Goal: Task Accomplishment & Management: Use online tool/utility

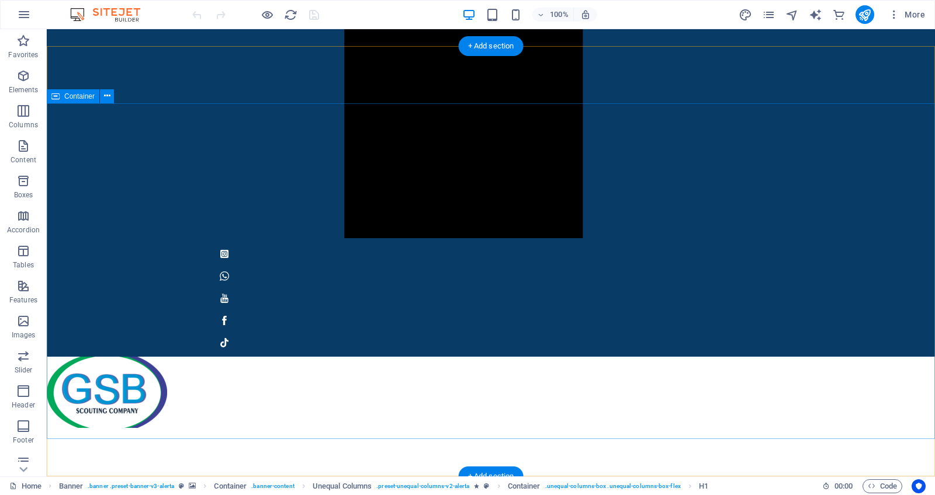
scroll to position [1082, 0]
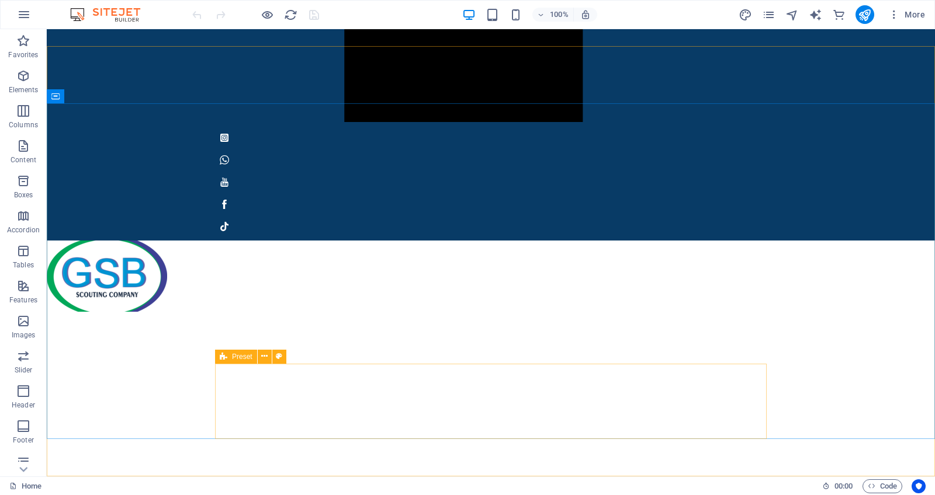
click at [221, 356] on icon at bounding box center [224, 357] width 8 height 14
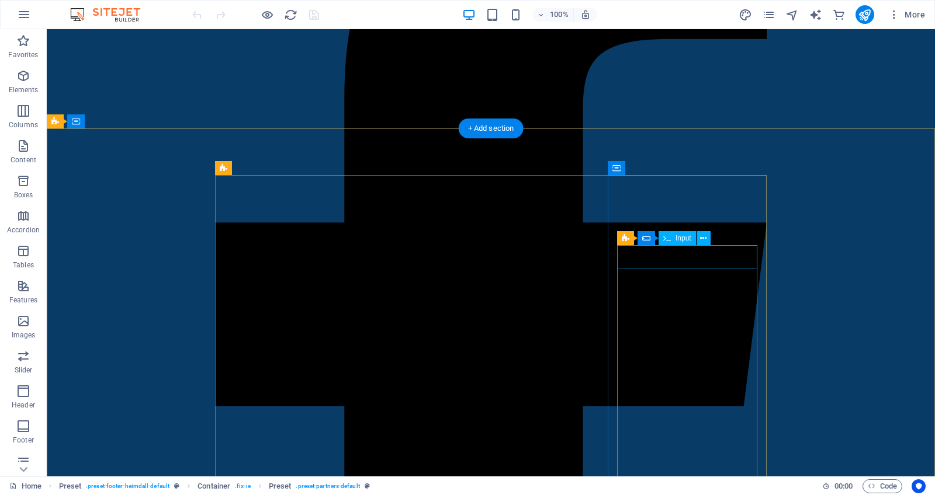
scroll to position [0, 0]
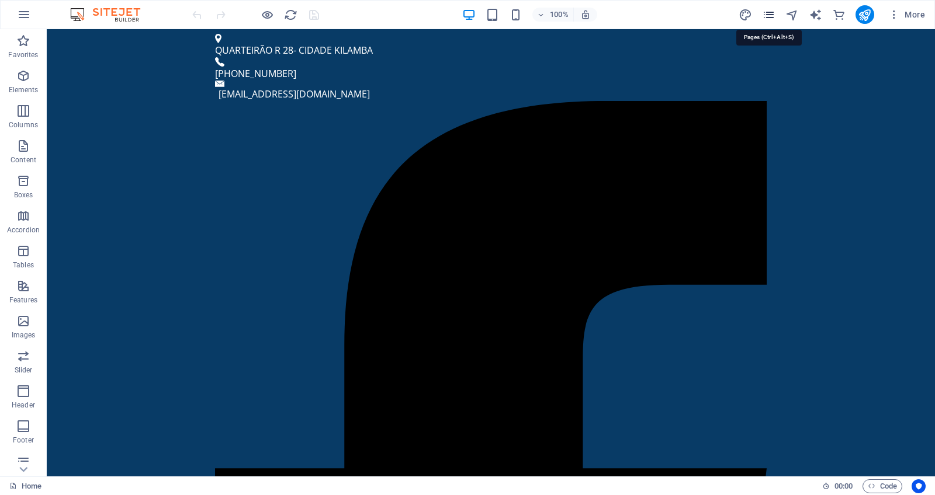
click at [770, 16] on icon "pages" at bounding box center [768, 14] width 13 height 13
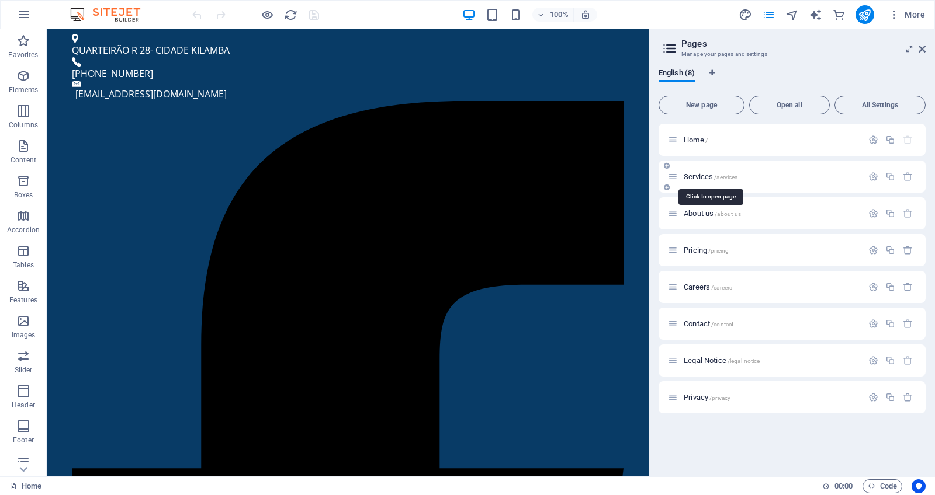
click at [698, 173] on span "Services /services" at bounding box center [711, 176] width 54 height 9
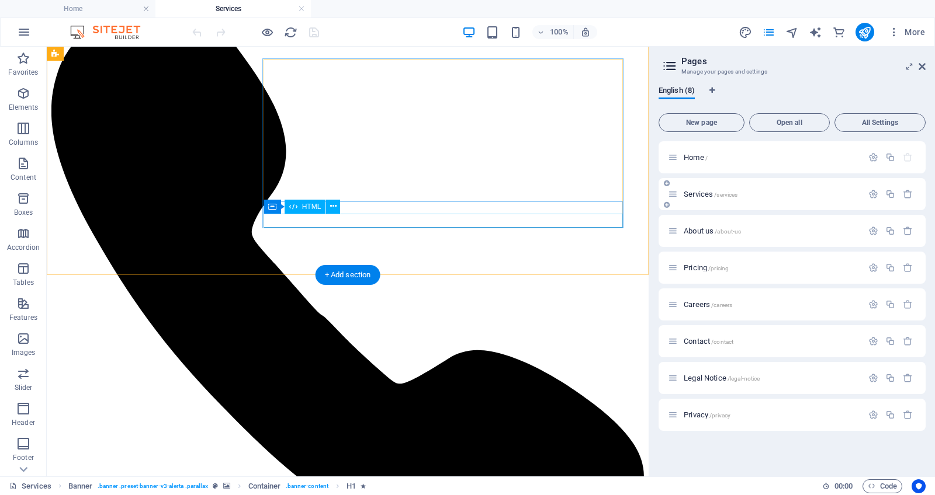
scroll to position [1100, 0]
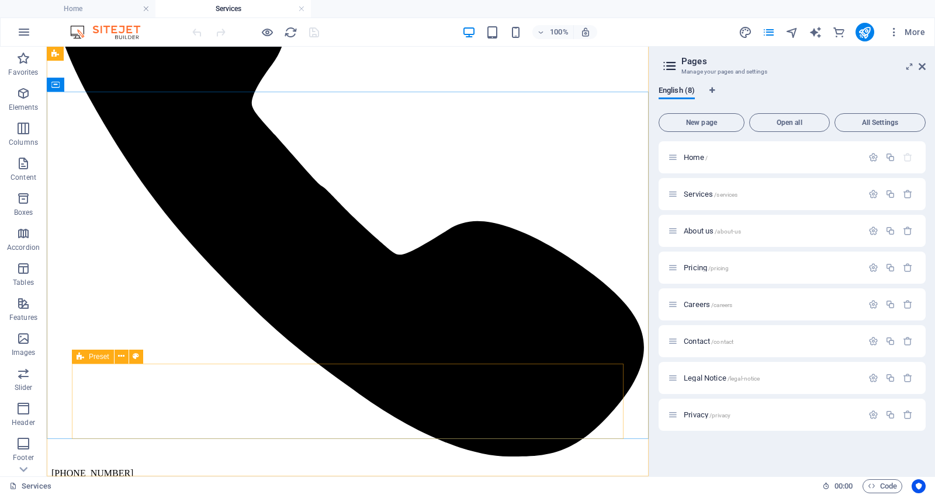
click at [77, 360] on icon at bounding box center [81, 357] width 8 height 14
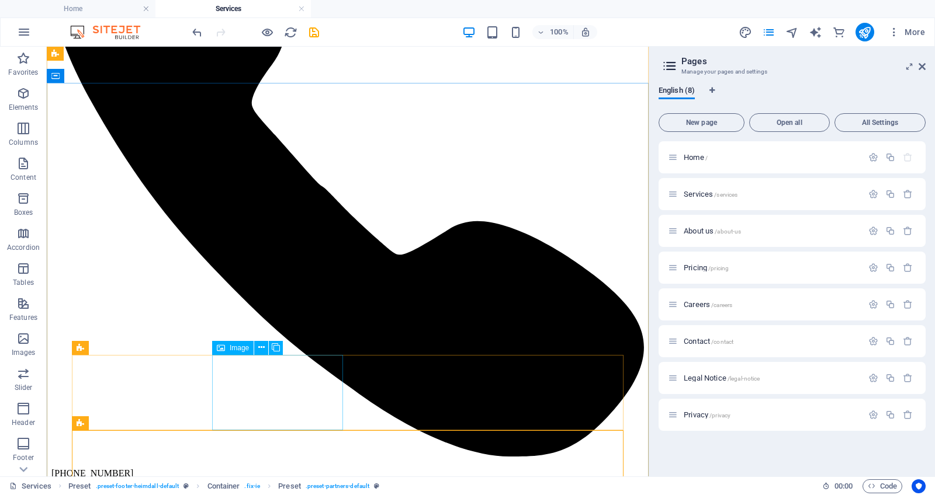
scroll to position [1175, 0]
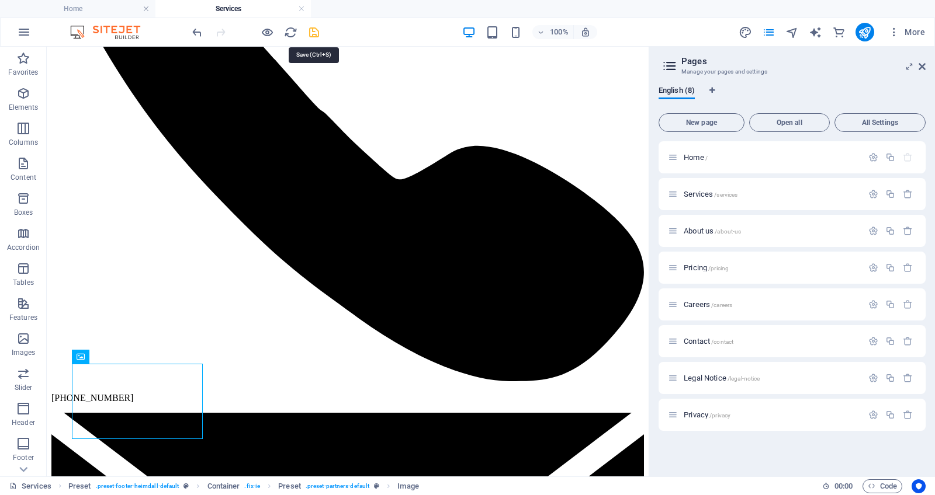
click at [314, 29] on icon "save" at bounding box center [313, 32] width 13 height 13
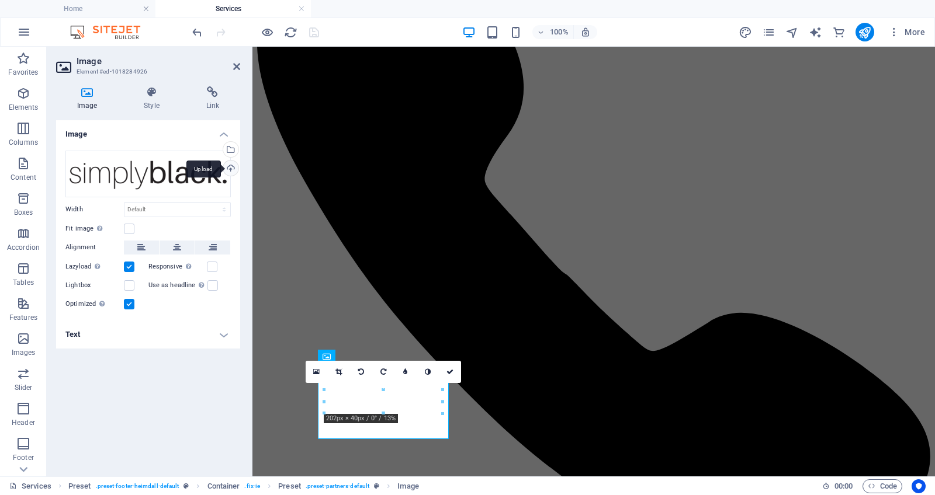
click at [232, 165] on div "Upload" at bounding box center [230, 170] width 18 height 18
click at [230, 171] on div "Upload" at bounding box center [230, 170] width 18 height 18
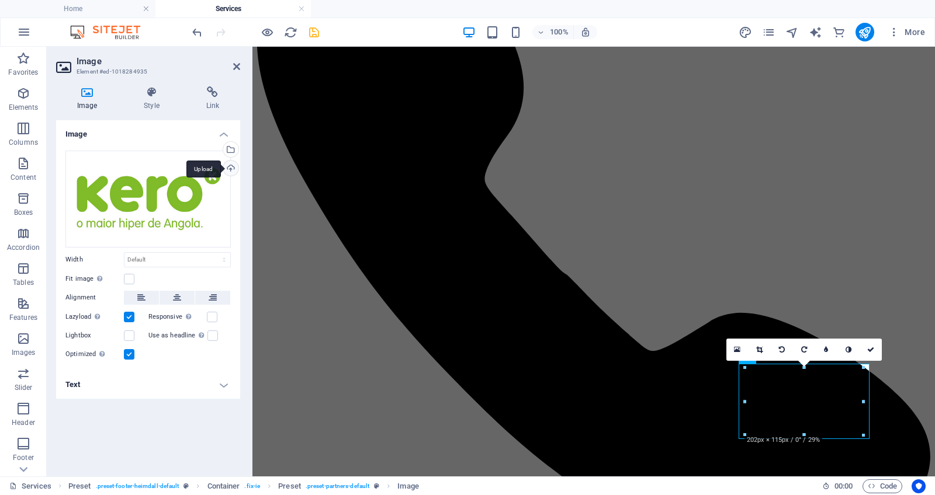
click at [230, 169] on div "Upload" at bounding box center [230, 170] width 18 height 18
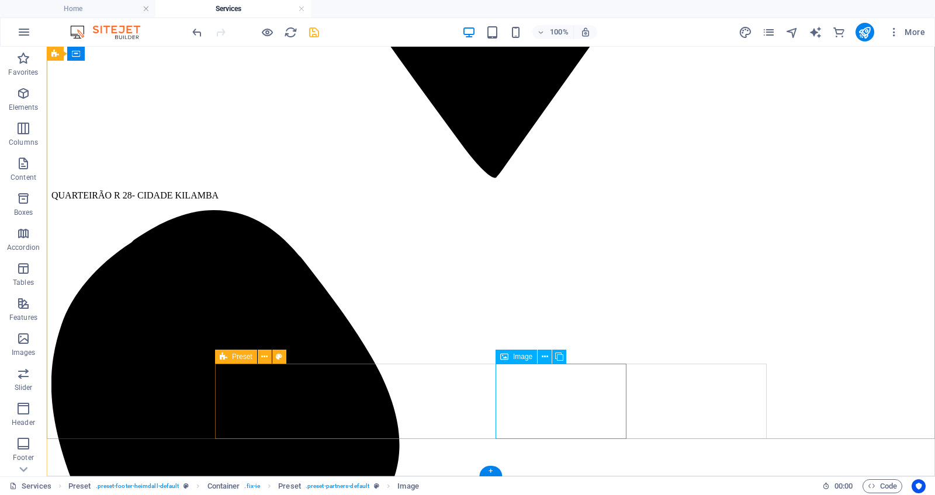
select select "px"
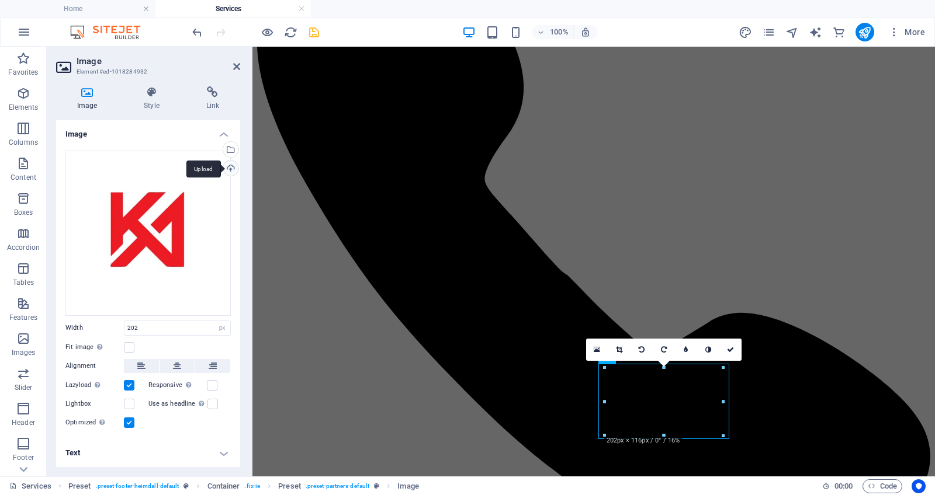
click at [234, 169] on div "Upload" at bounding box center [230, 170] width 18 height 18
click at [230, 150] on div "Select files from the file manager, stock photos, or upload file(s)" at bounding box center [230, 151] width 18 height 18
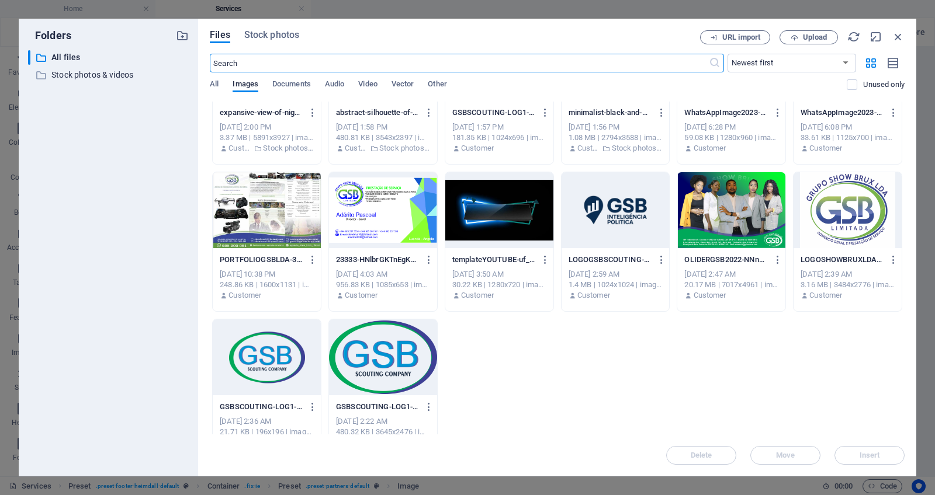
scroll to position [689, 0]
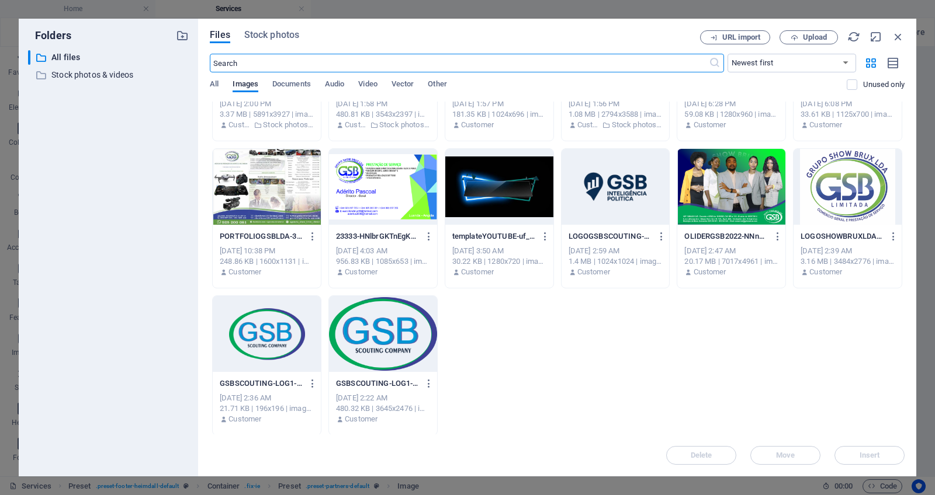
click at [862, 193] on div at bounding box center [847, 187] width 108 height 76
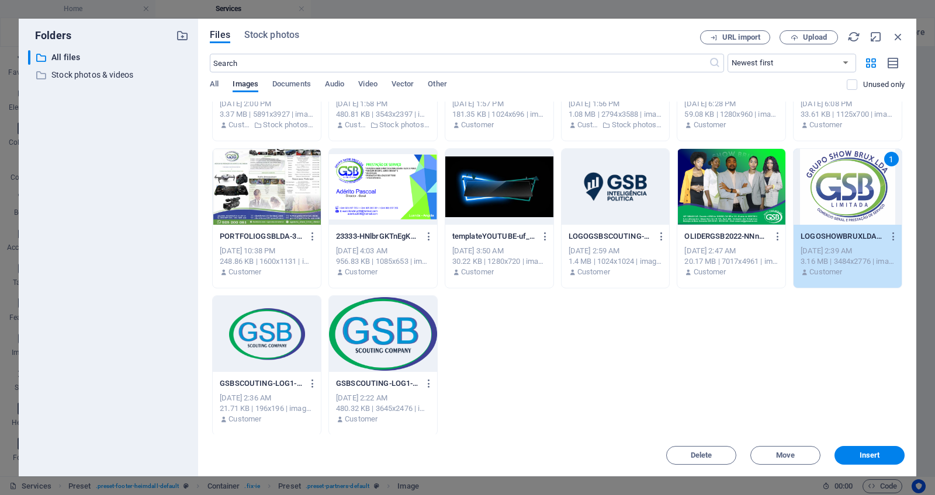
click at [862, 193] on div "1" at bounding box center [847, 187] width 108 height 76
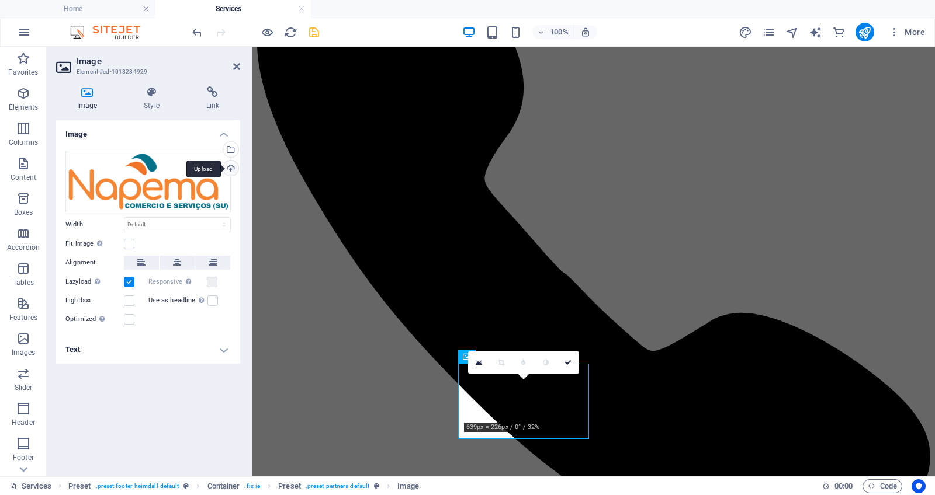
click at [234, 168] on div "Upload" at bounding box center [230, 170] width 18 height 18
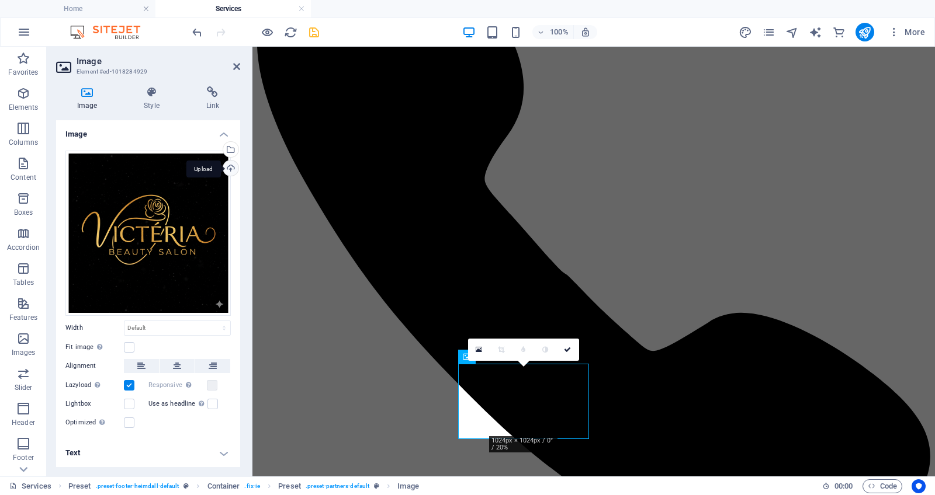
click at [233, 171] on div "Upload" at bounding box center [230, 170] width 18 height 18
click at [232, 163] on div "Upload" at bounding box center [230, 170] width 18 height 18
click at [230, 147] on div "Select files from the file manager, stock photos, or upload file(s)" at bounding box center [230, 151] width 18 height 18
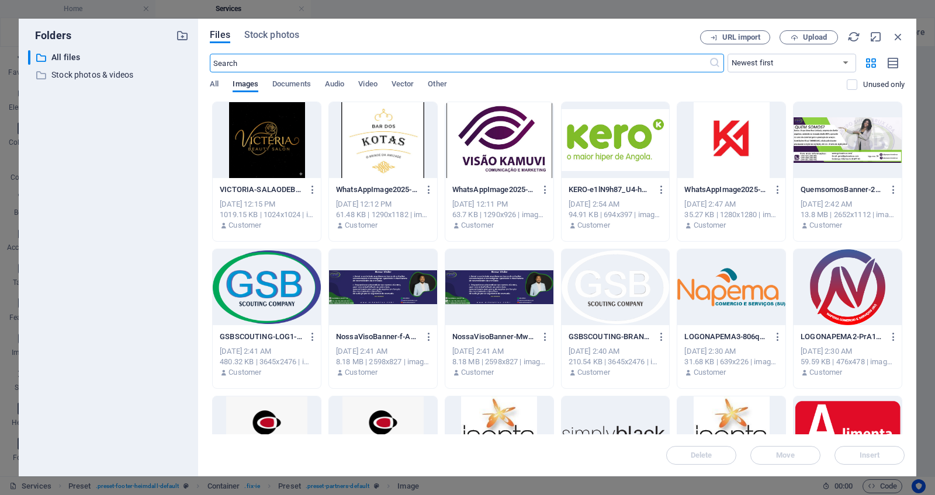
scroll to position [944, 0]
click at [851, 282] on div at bounding box center [847, 287] width 108 height 76
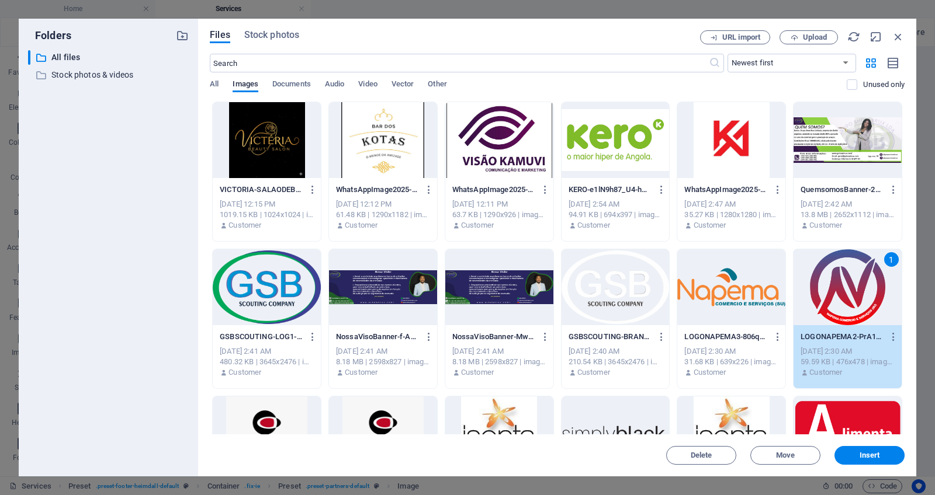
click at [851, 282] on div "1" at bounding box center [847, 287] width 108 height 76
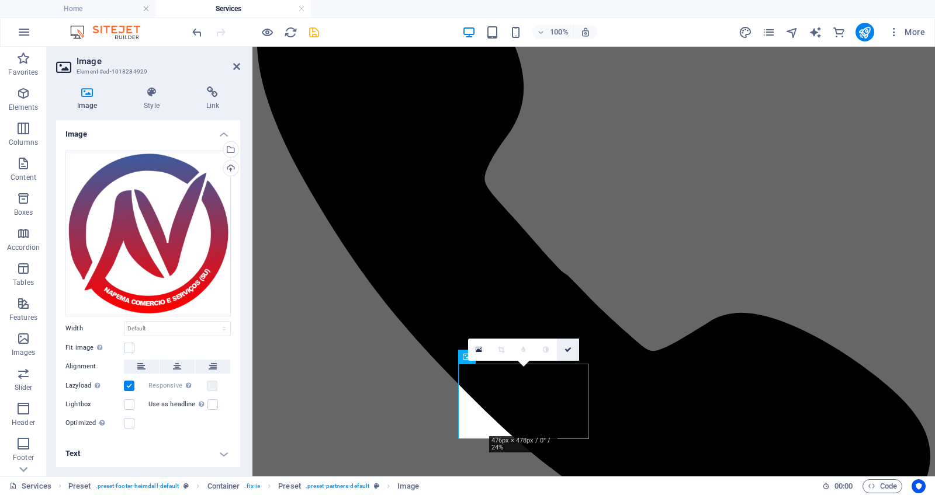
click at [570, 352] on icon at bounding box center [567, 349] width 7 height 7
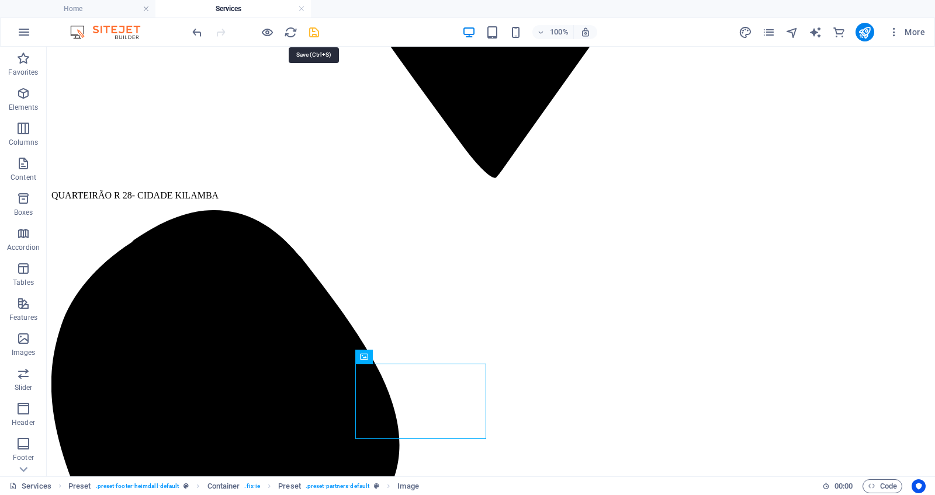
click at [311, 34] on icon "save" at bounding box center [313, 32] width 13 height 13
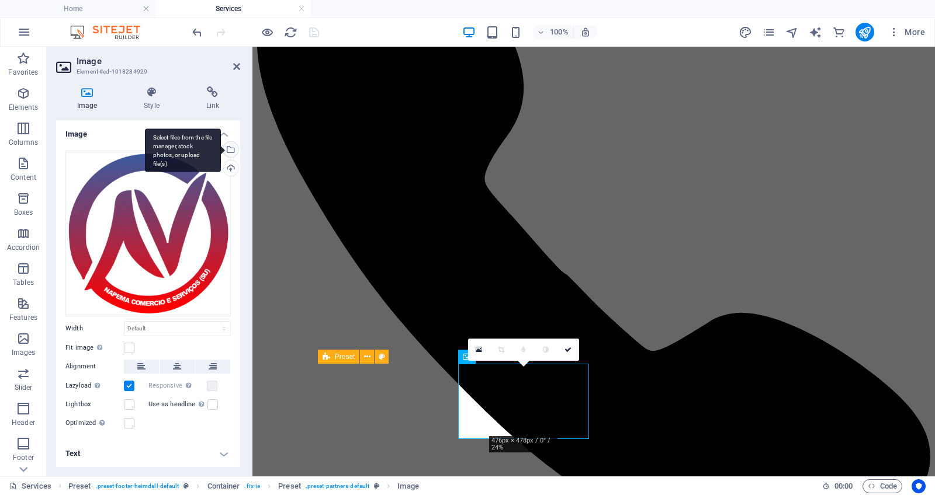
click at [234, 145] on div "Select files from the file manager, stock photos, or upload file(s)" at bounding box center [230, 151] width 18 height 18
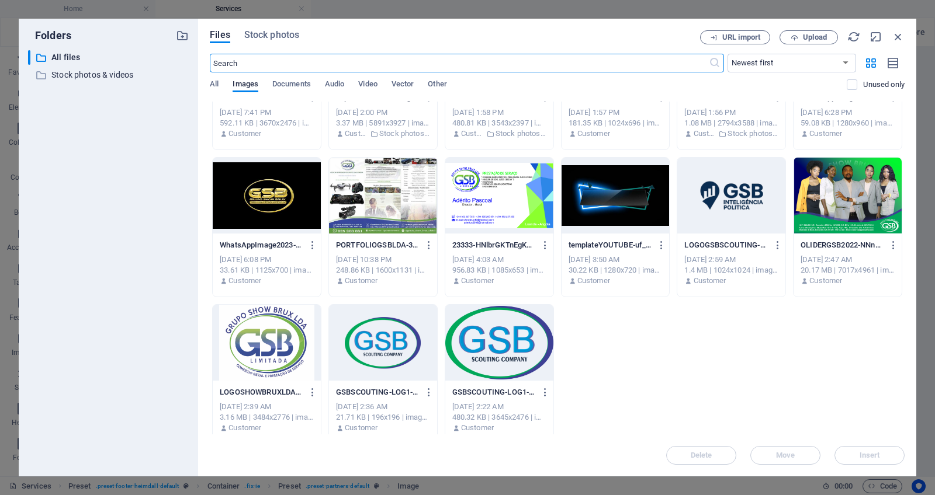
scroll to position [690, 0]
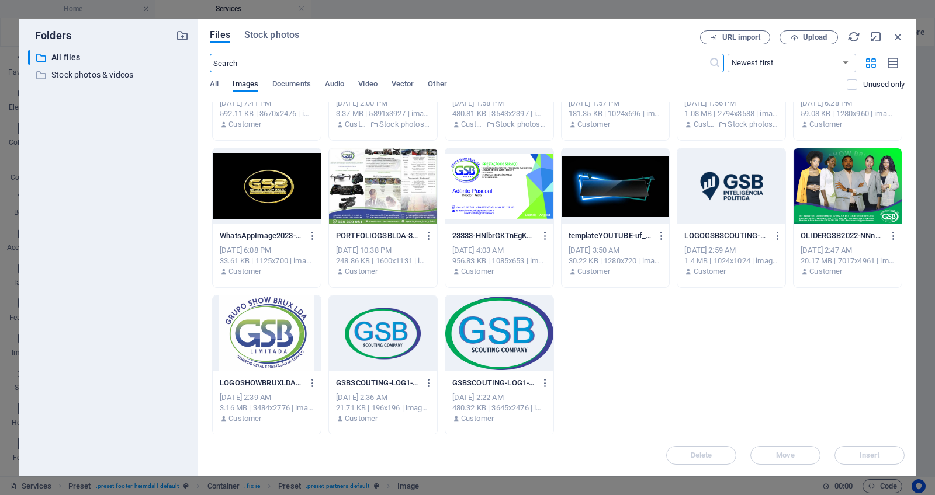
click at [261, 320] on div at bounding box center [267, 334] width 108 height 76
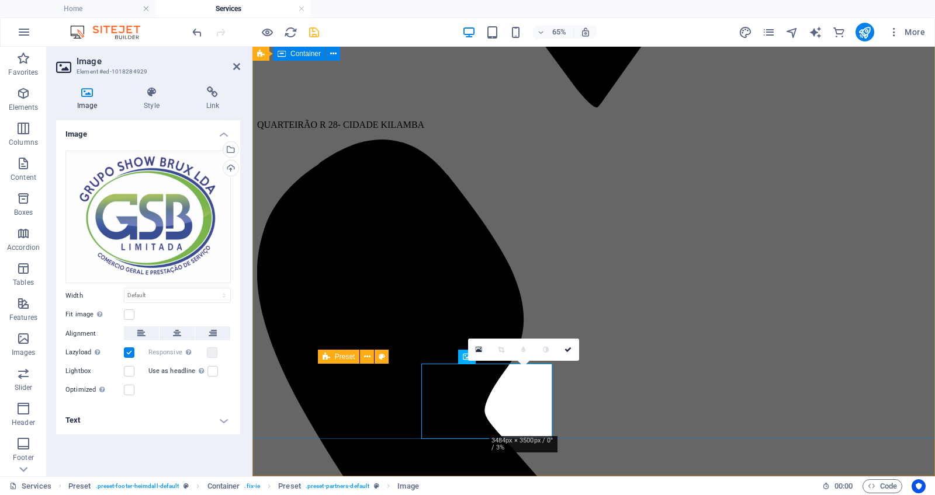
scroll to position [1175, 0]
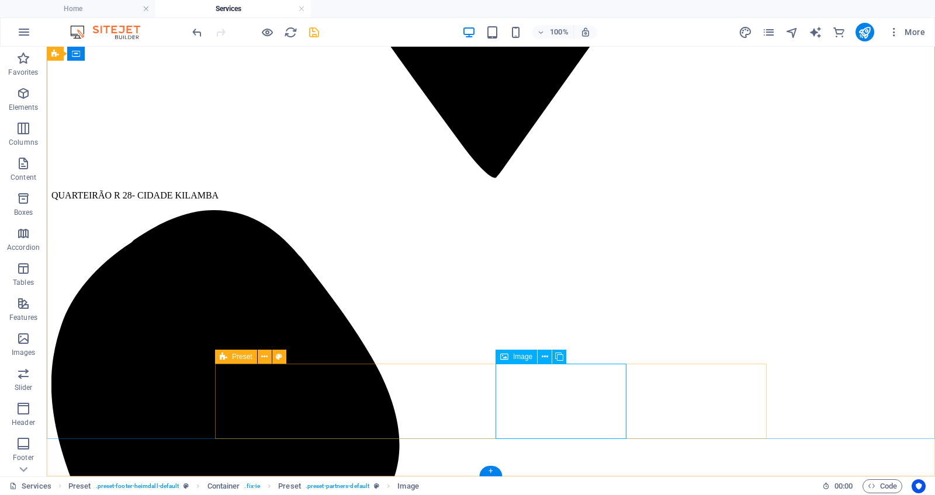
select select "px"
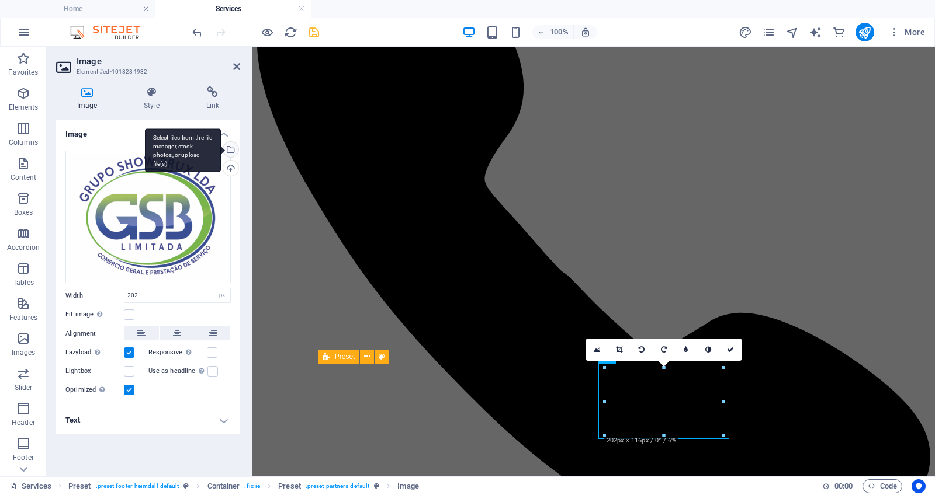
click at [231, 153] on div "Select files from the file manager, stock photos, or upload file(s)" at bounding box center [230, 151] width 18 height 18
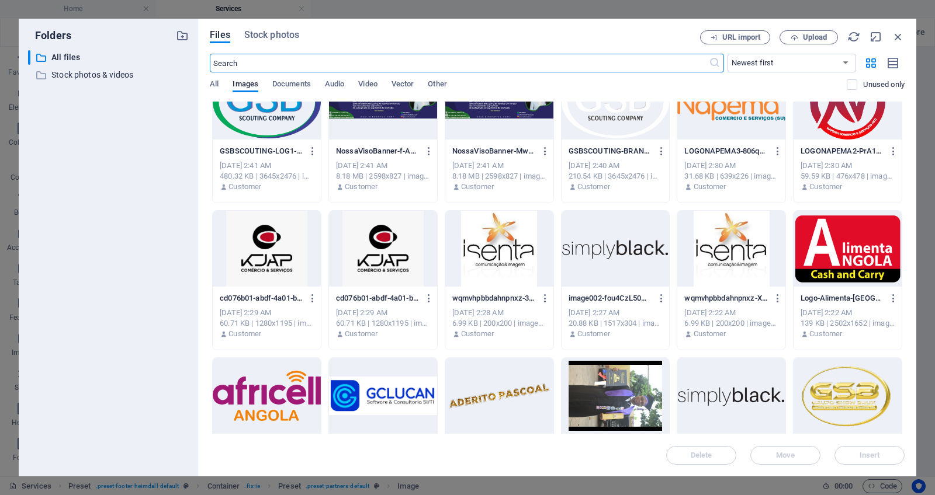
scroll to position [0, 0]
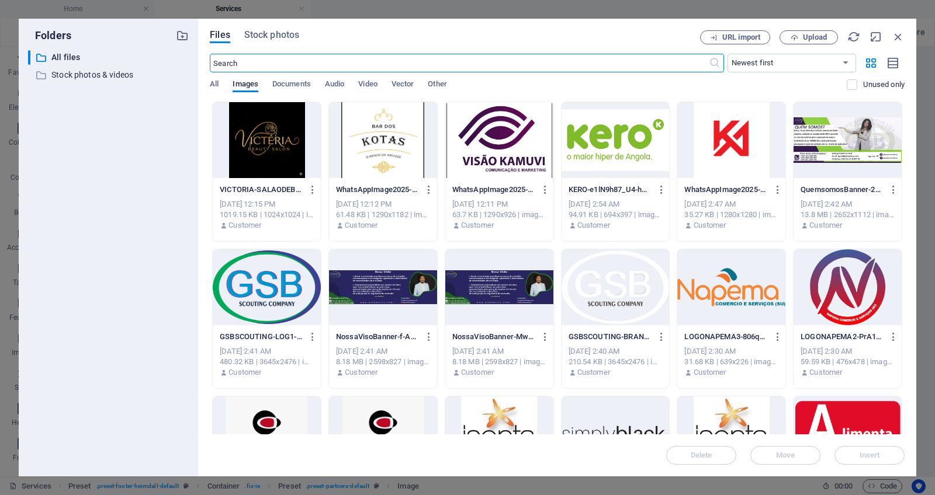
click at [851, 291] on div at bounding box center [847, 287] width 108 height 76
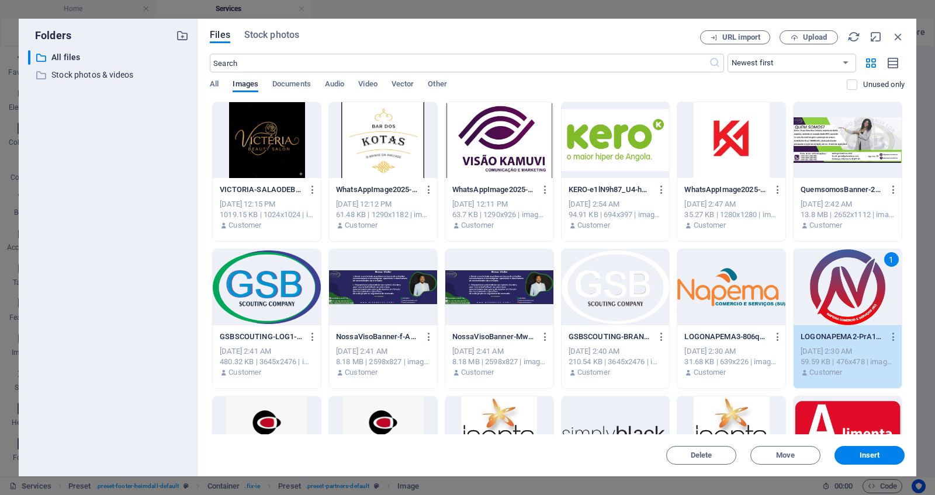
click at [851, 291] on div "1" at bounding box center [847, 287] width 108 height 76
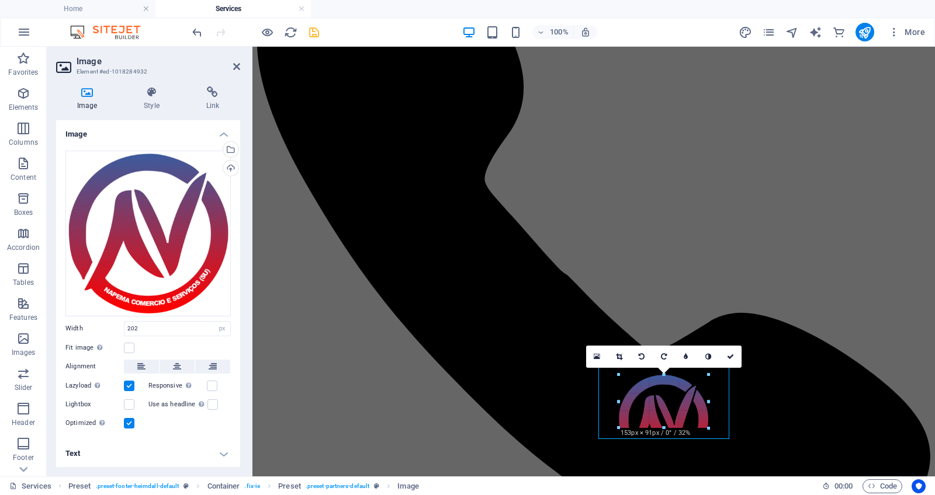
drag, startPoint x: 604, startPoint y: 435, endPoint x: 643, endPoint y: 418, distance: 42.4
type input "147"
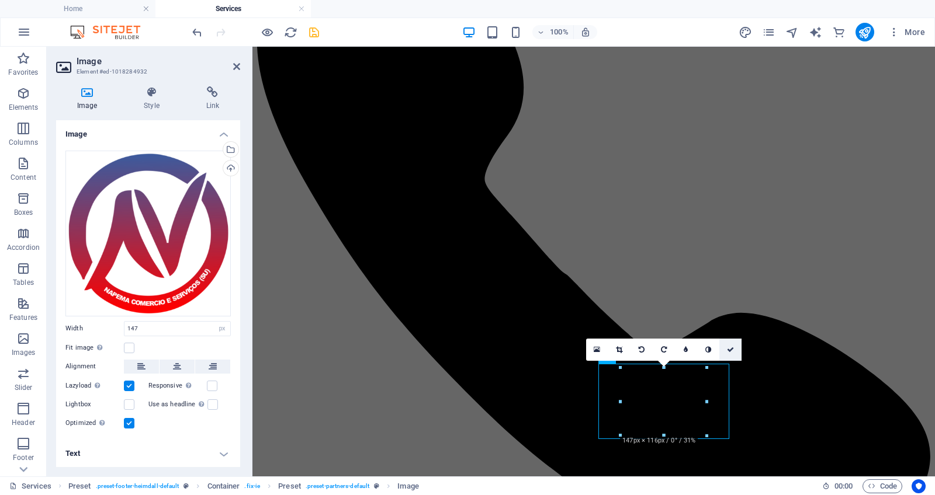
click at [730, 352] on icon at bounding box center [730, 349] width 7 height 7
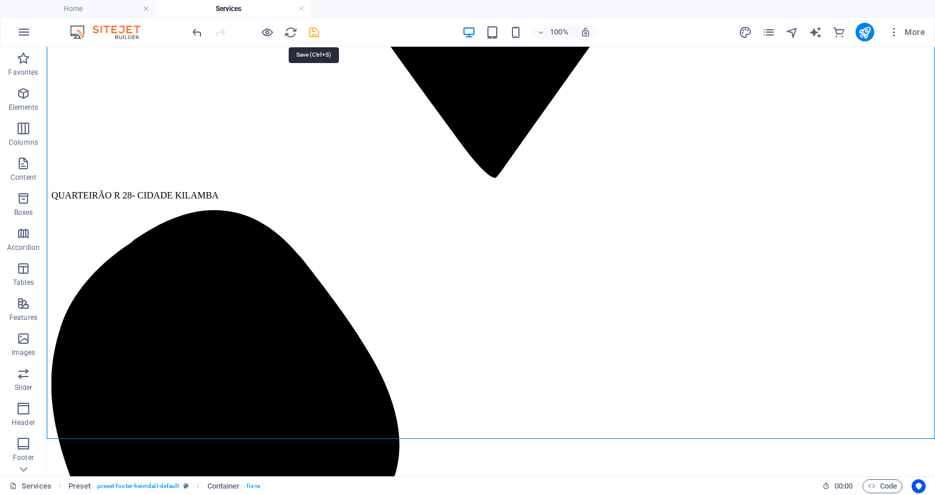
click at [316, 31] on icon "save" at bounding box center [313, 32] width 13 height 13
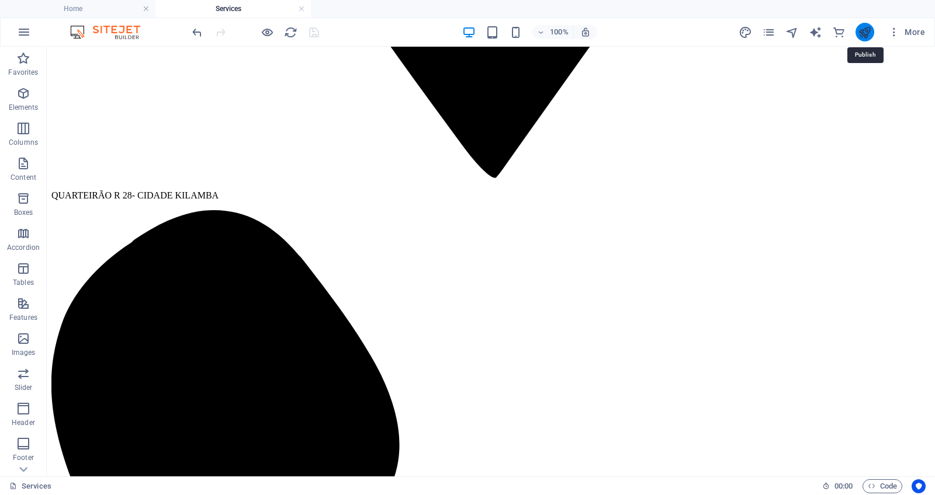
click at [868, 32] on icon "publish" at bounding box center [864, 32] width 13 height 13
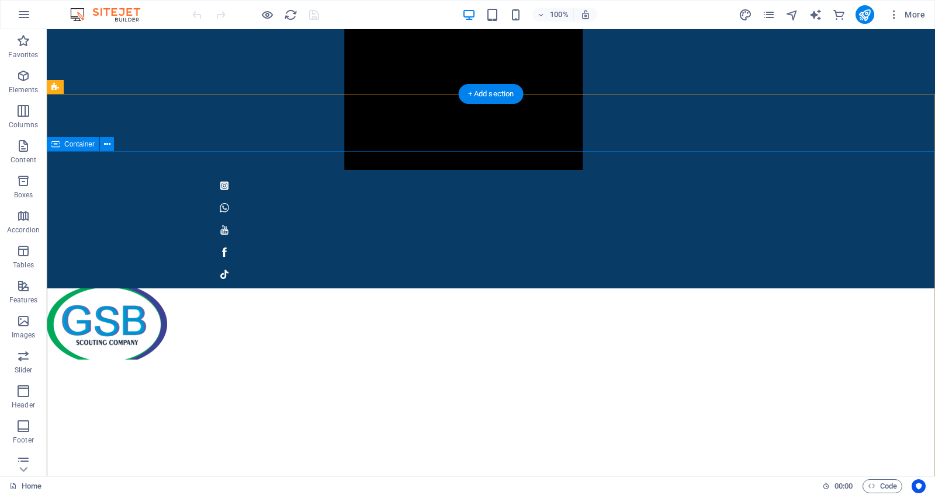
scroll to position [1082, 0]
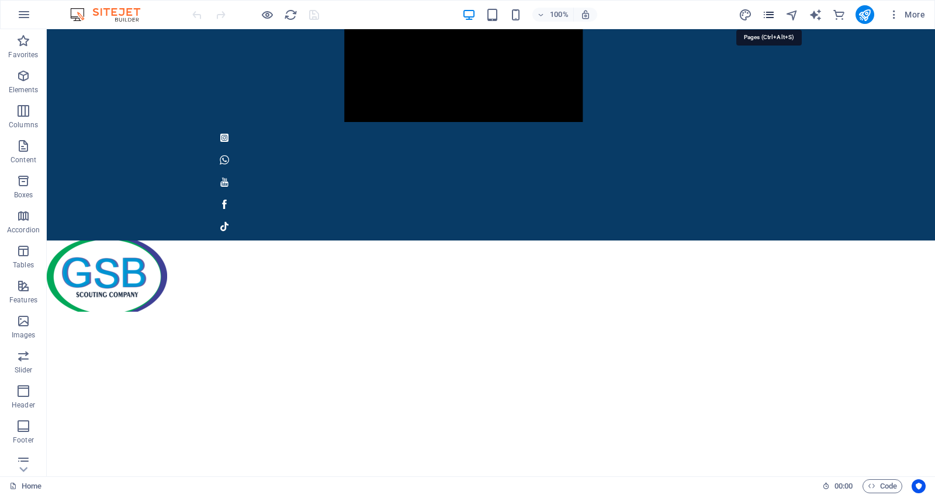
click at [770, 19] on icon "pages" at bounding box center [768, 14] width 13 height 13
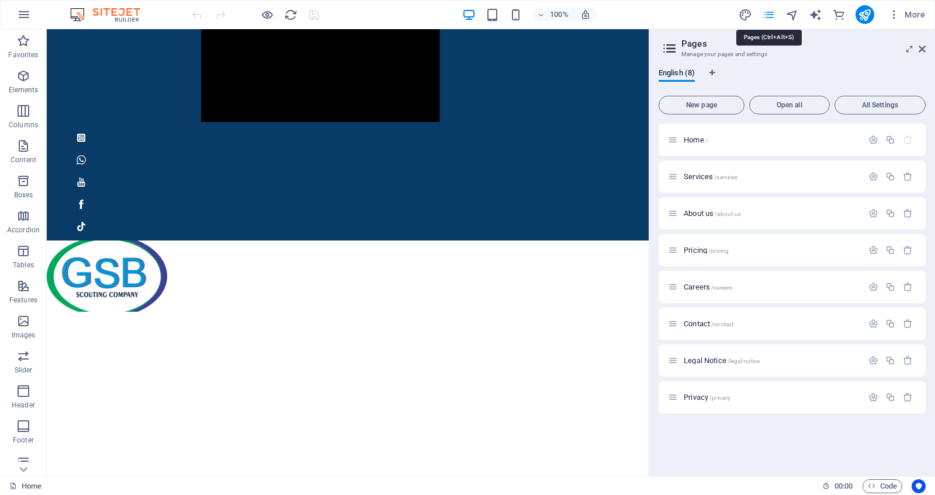
scroll to position [1097, 0]
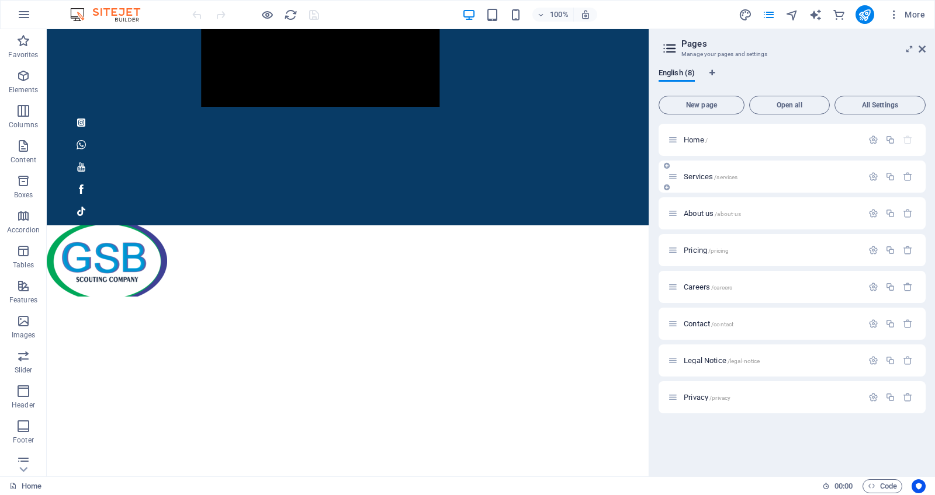
click at [710, 175] on span "Services /services" at bounding box center [711, 176] width 54 height 9
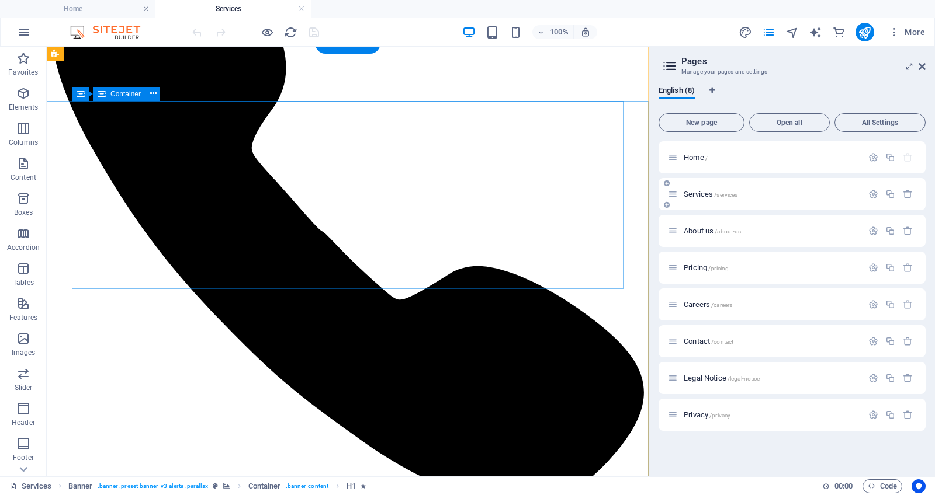
scroll to position [1175, 0]
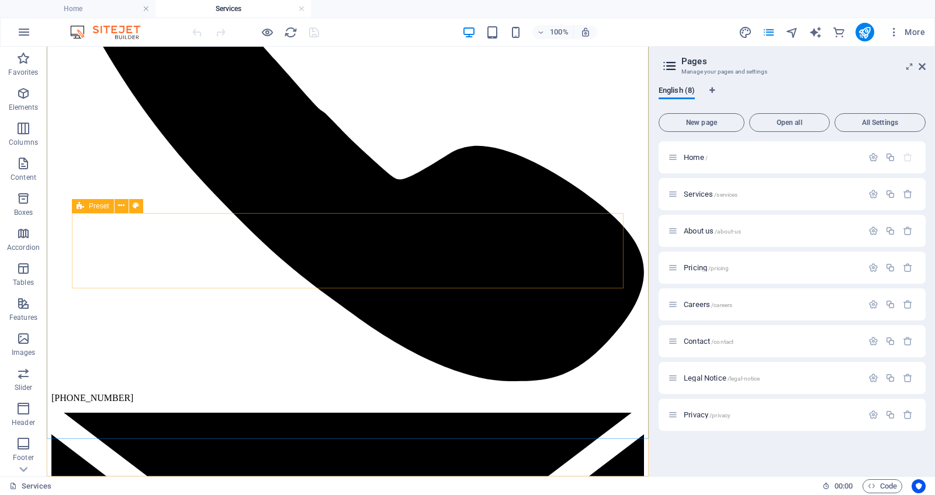
click at [82, 206] on icon at bounding box center [81, 206] width 8 height 14
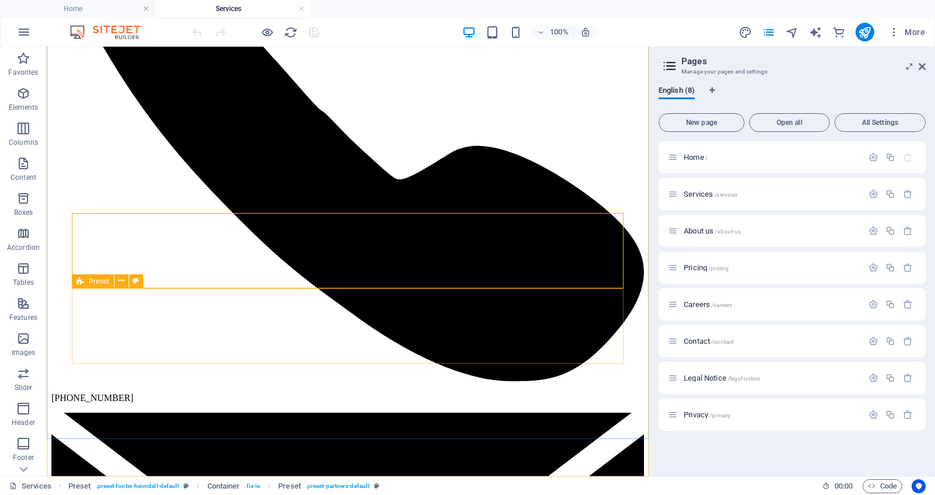
click at [80, 285] on icon at bounding box center [81, 282] width 8 height 14
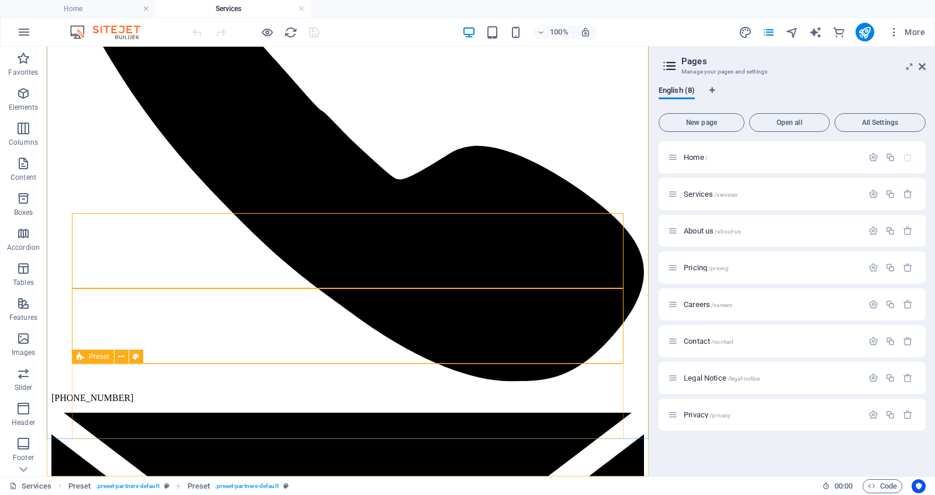
click at [81, 358] on icon at bounding box center [81, 357] width 8 height 14
click at [696, 157] on span "Home /" at bounding box center [696, 157] width 24 height 9
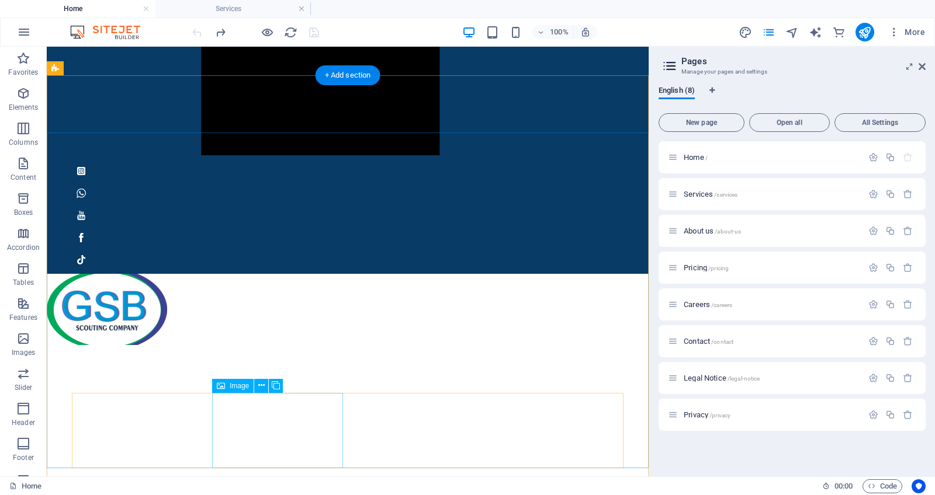
scroll to position [1115, 0]
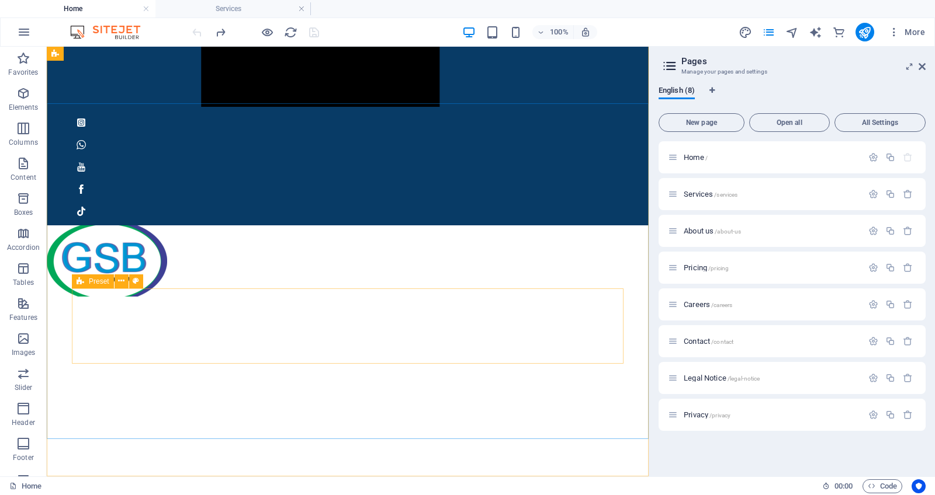
click at [79, 279] on icon at bounding box center [81, 282] width 8 height 14
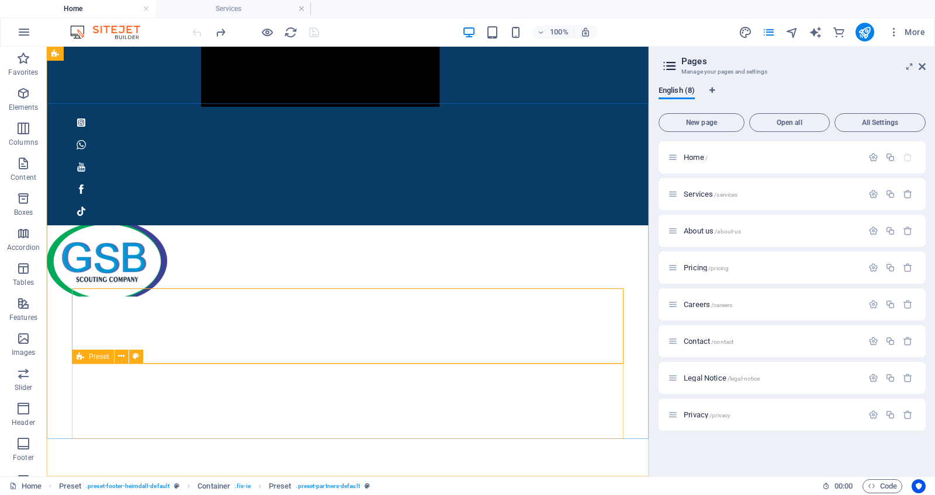
click at [79, 357] on icon at bounding box center [81, 357] width 8 height 14
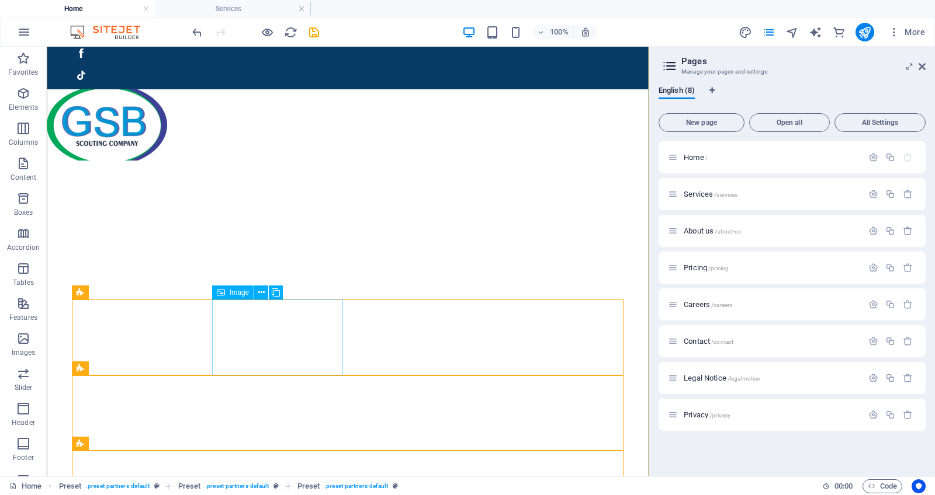
scroll to position [1247, 0]
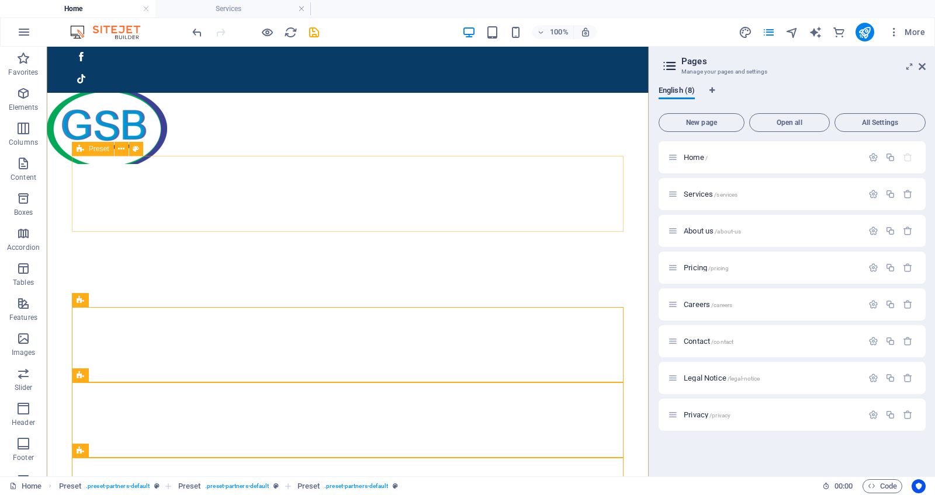
click at [80, 151] on icon at bounding box center [81, 149] width 8 height 14
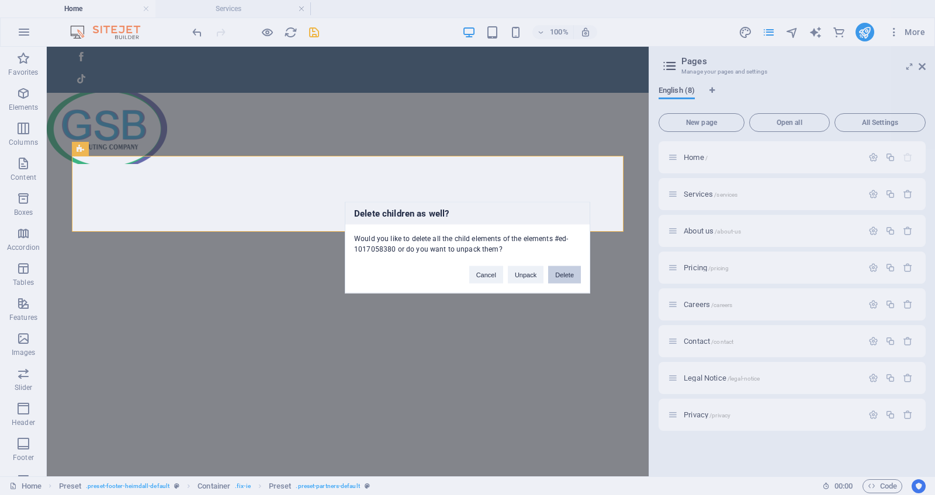
click at [561, 276] on button "Delete" at bounding box center [564, 275] width 33 height 18
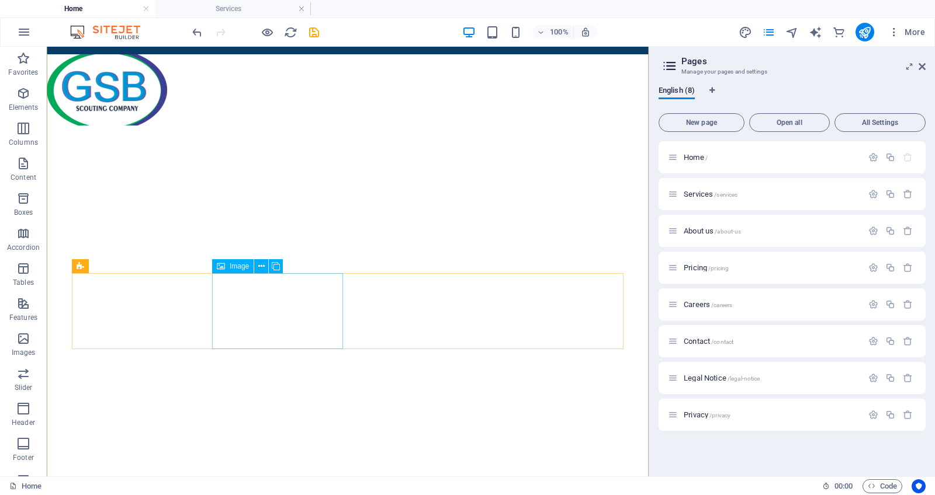
scroll to position [1286, 0]
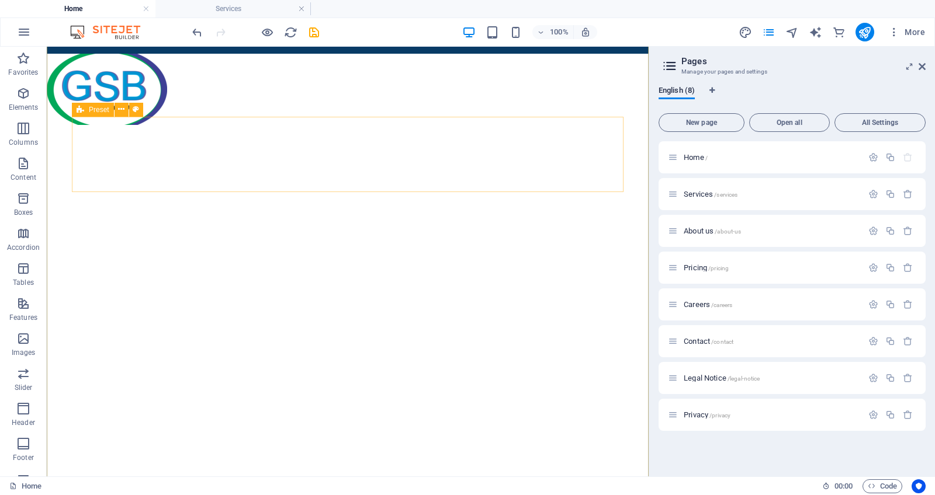
click at [81, 109] on icon at bounding box center [81, 110] width 8 height 14
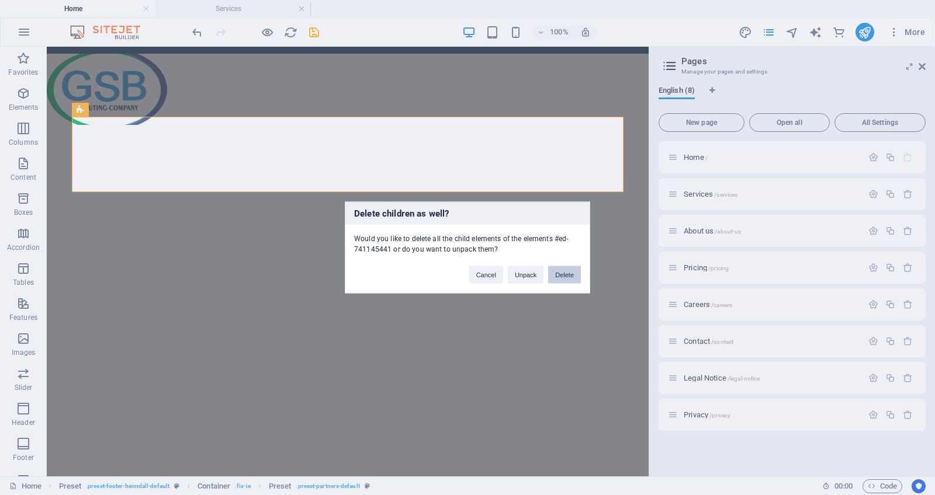
click at [567, 278] on button "Delete" at bounding box center [564, 275] width 33 height 18
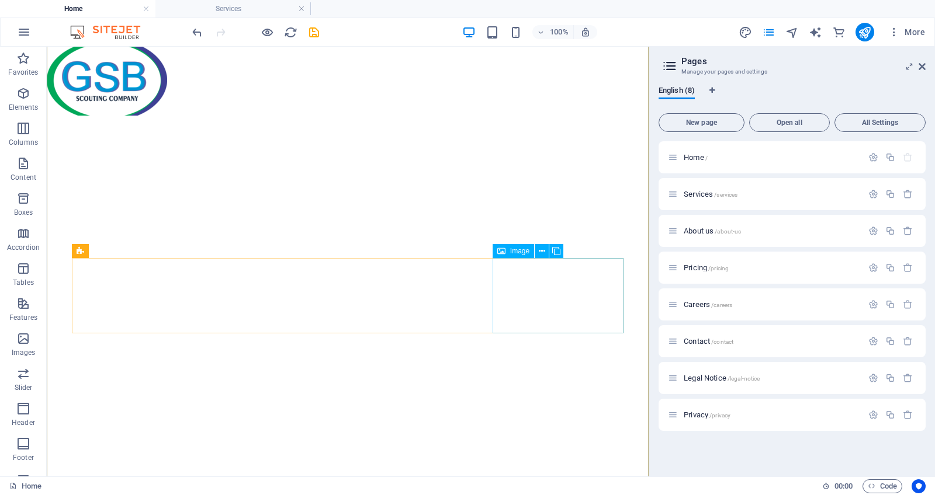
scroll to position [1297, 0]
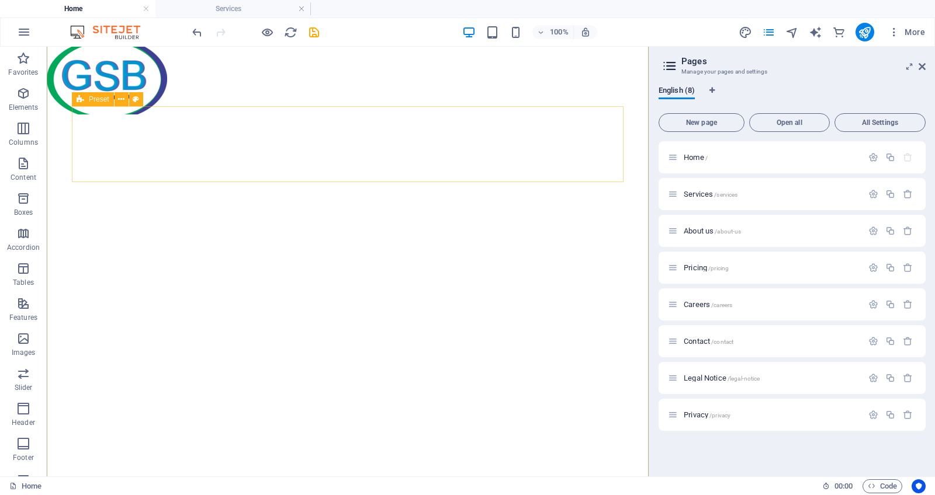
click at [81, 99] on icon at bounding box center [81, 99] width 8 height 14
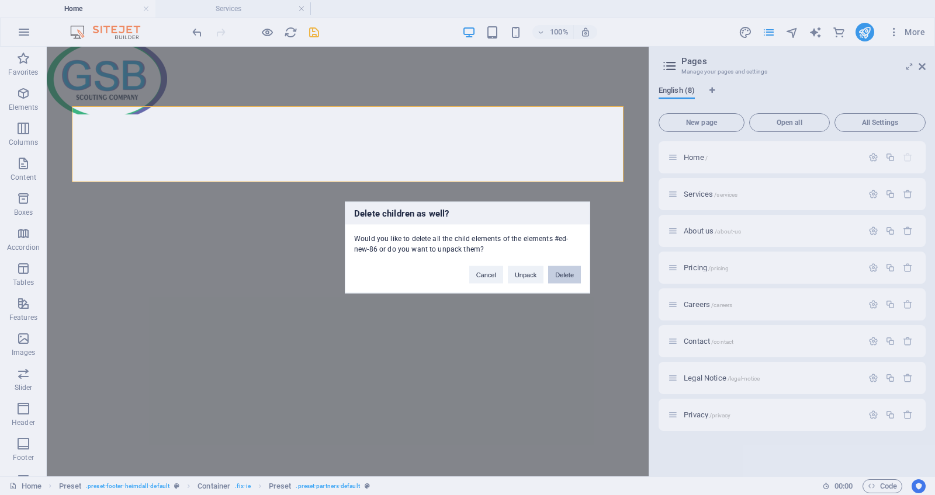
click at [559, 276] on button "Delete" at bounding box center [564, 275] width 33 height 18
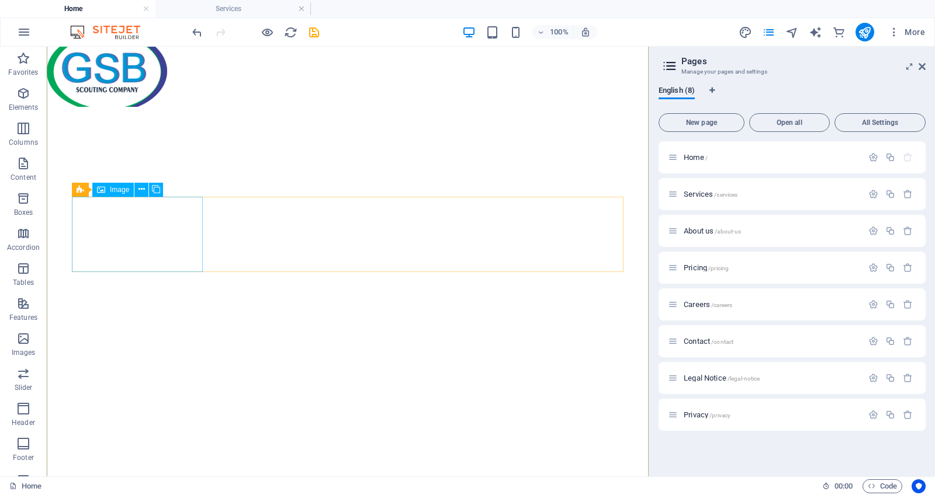
scroll to position [1274, 0]
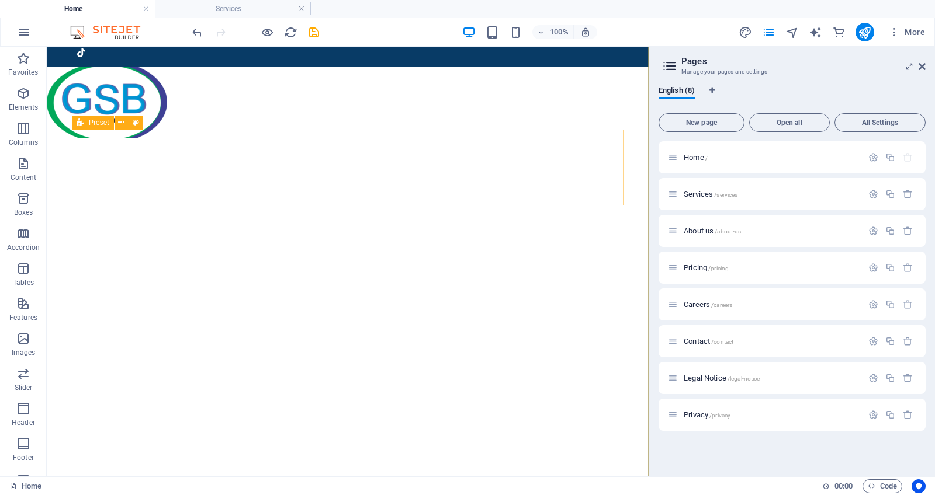
click at [78, 124] on icon at bounding box center [81, 123] width 8 height 14
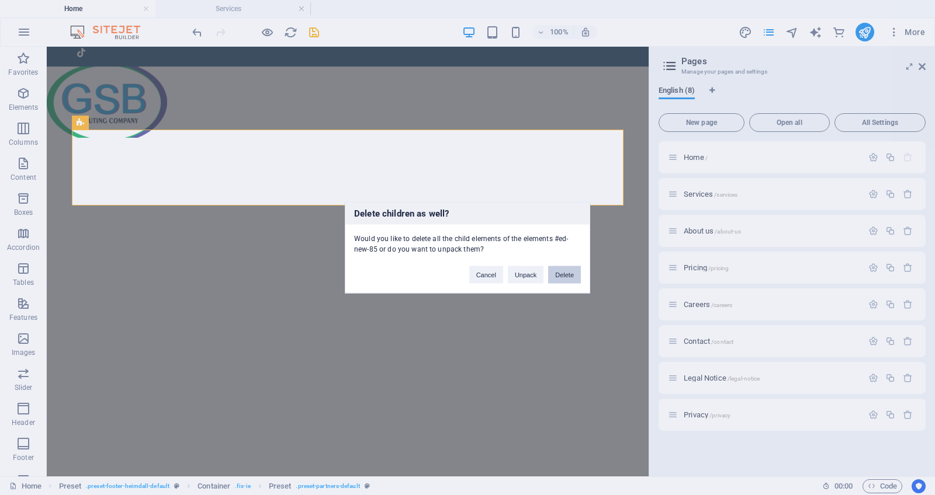
click at [567, 276] on button "Delete" at bounding box center [564, 275] width 33 height 18
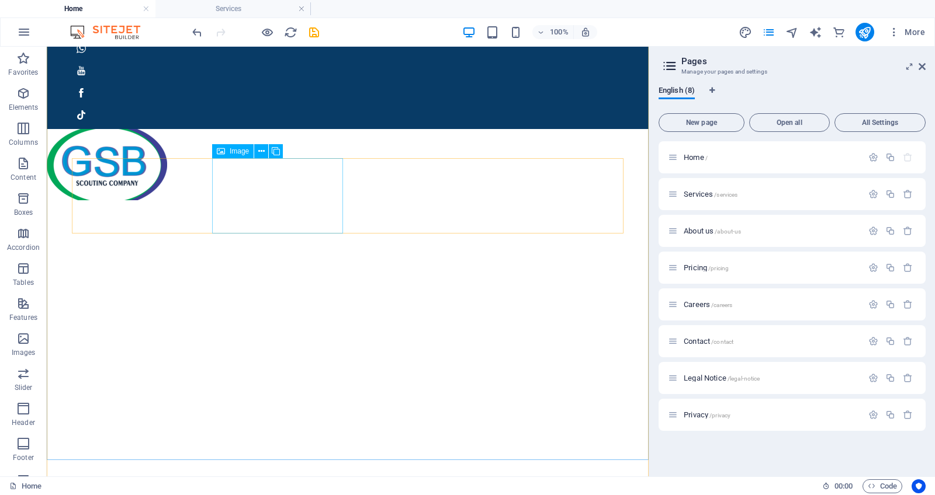
scroll to position [1266, 0]
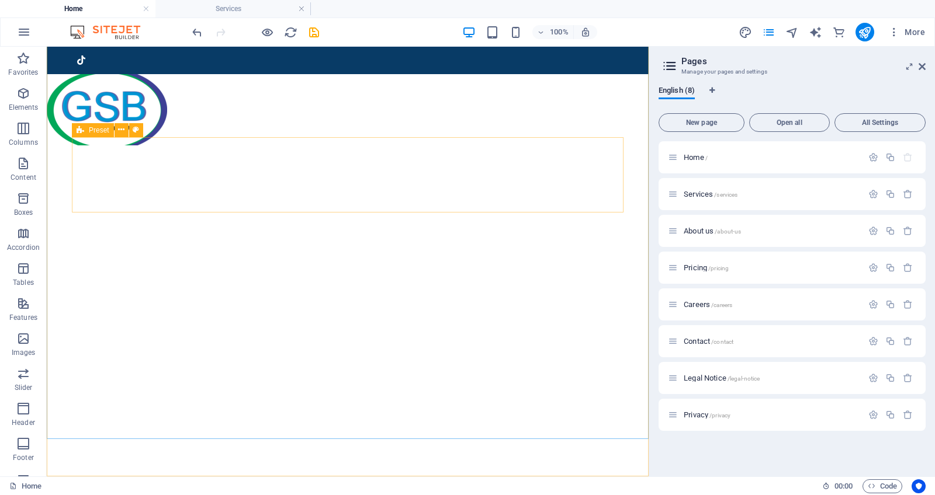
click at [80, 131] on icon at bounding box center [81, 130] width 8 height 14
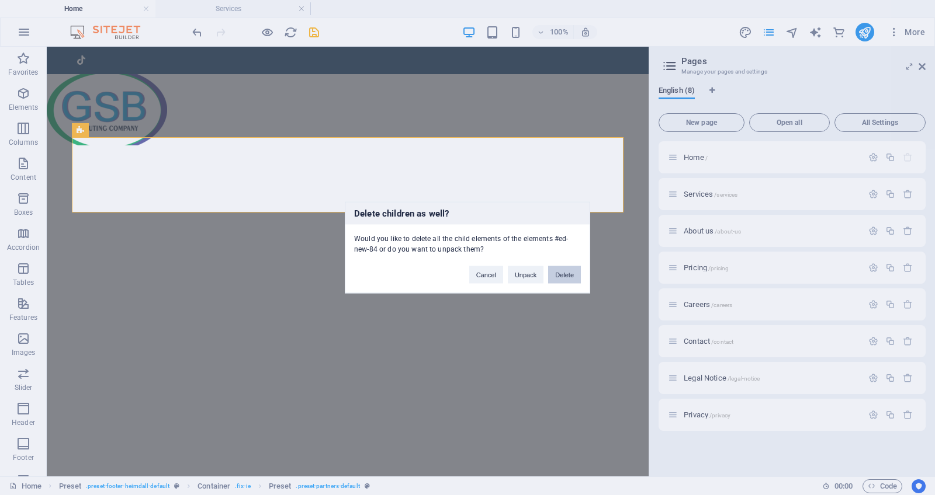
click at [570, 272] on button "Delete" at bounding box center [564, 275] width 33 height 18
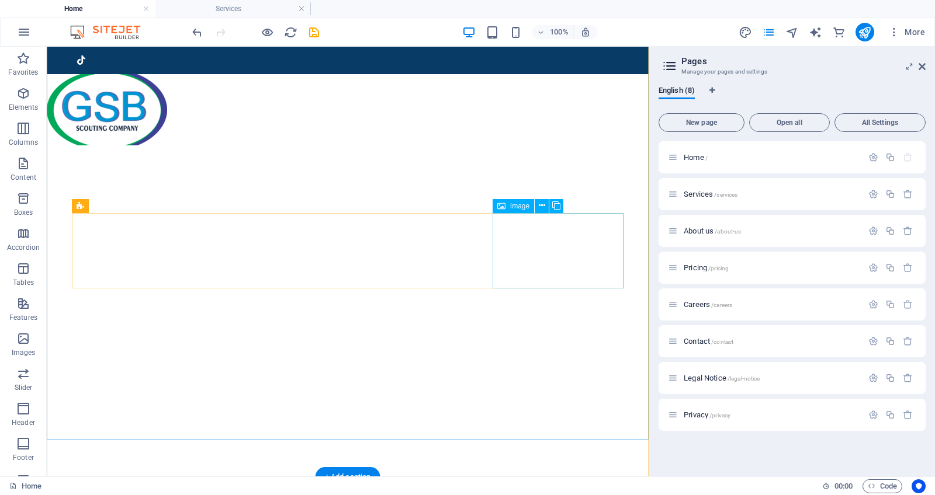
scroll to position [1190, 0]
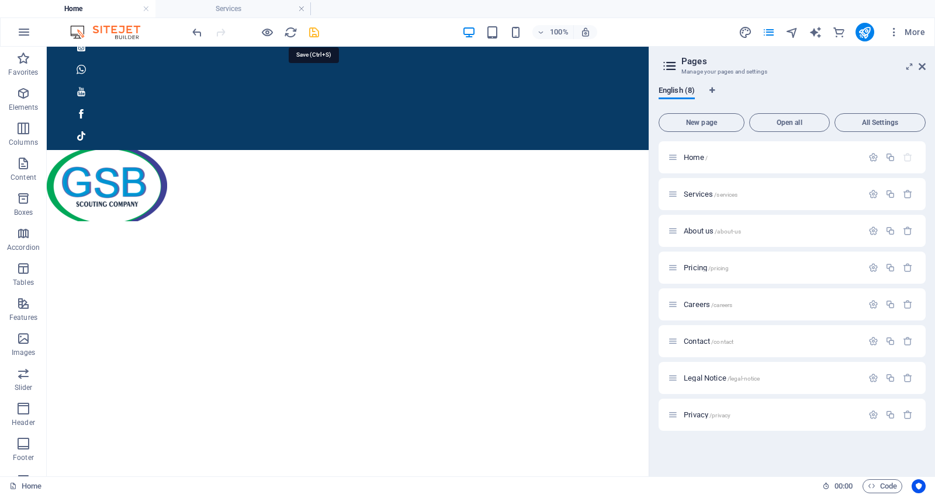
click at [315, 36] on icon "save" at bounding box center [313, 32] width 13 height 13
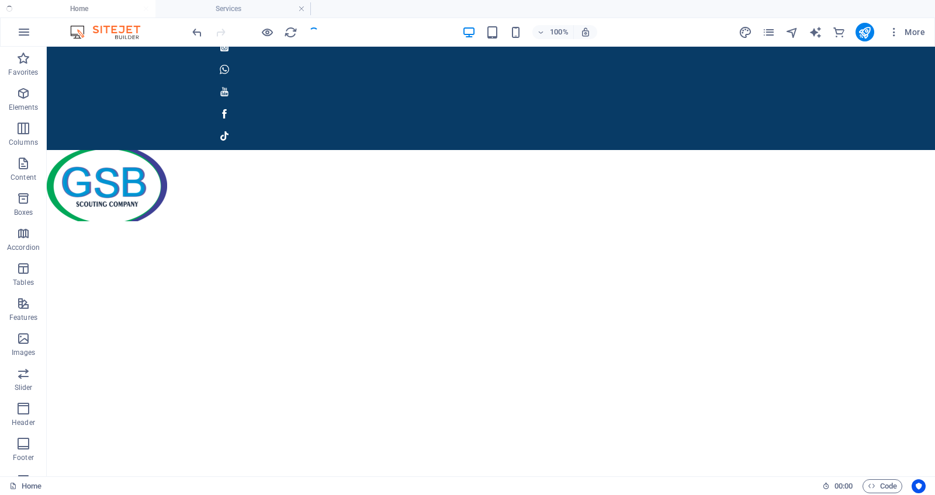
checkbox input "false"
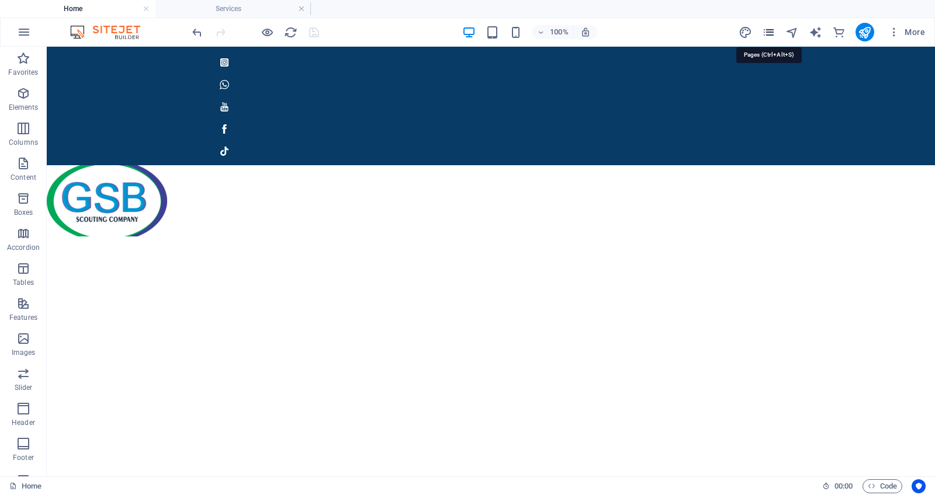
click at [772, 32] on icon "pages" at bounding box center [768, 32] width 13 height 13
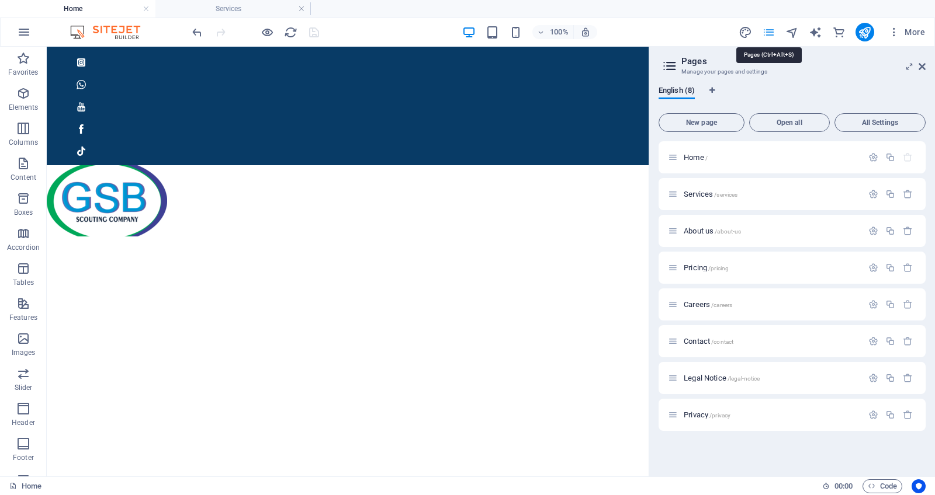
scroll to position [1190, 0]
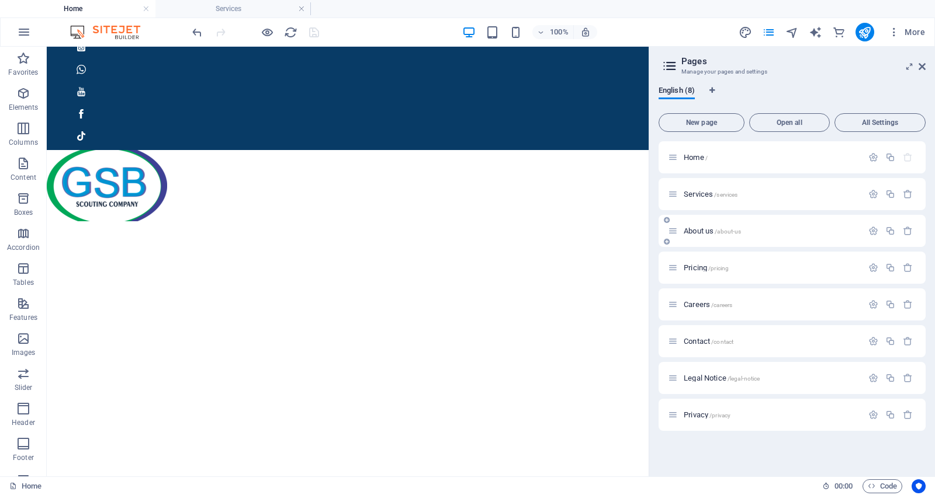
click at [696, 227] on span "About us /about-us" at bounding box center [712, 231] width 57 height 9
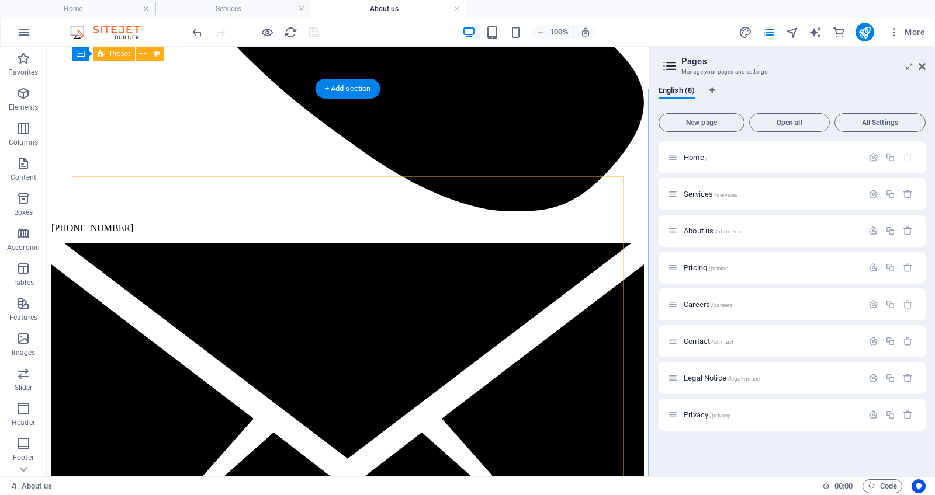
scroll to position [1184, 0]
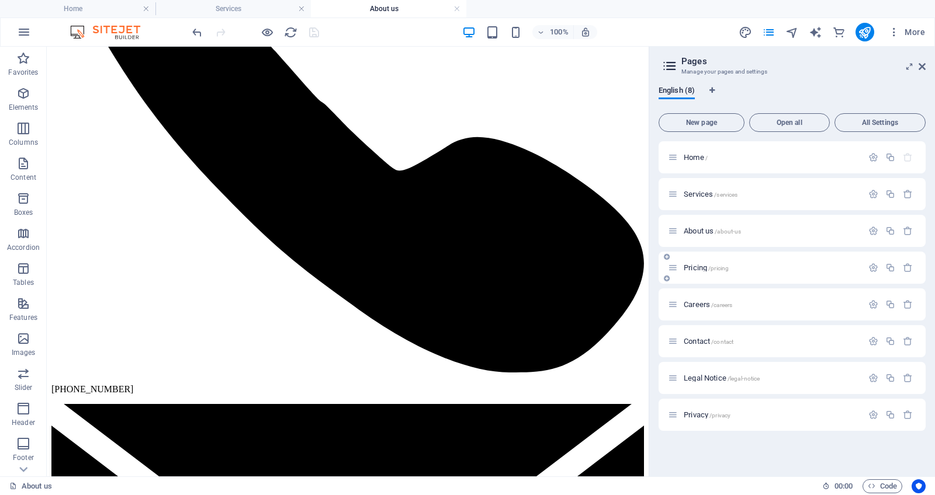
click at [704, 271] on span "Pricing /pricing" at bounding box center [706, 267] width 45 height 9
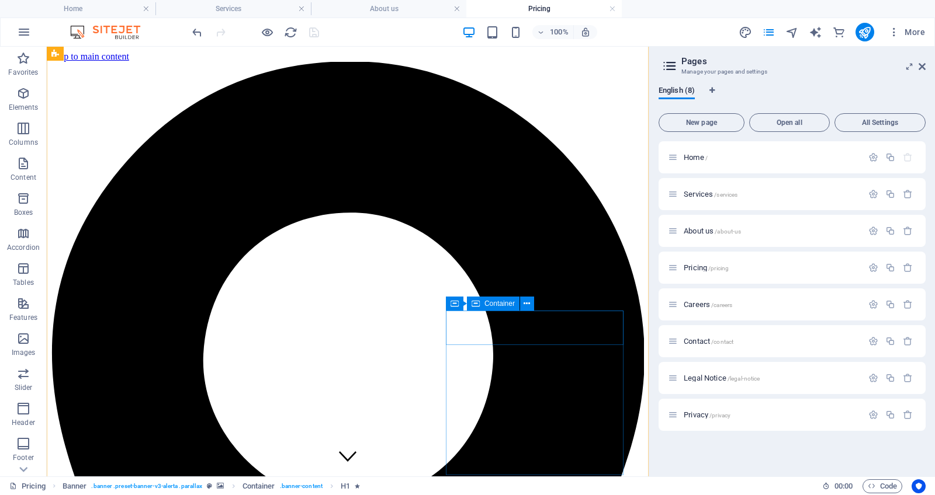
scroll to position [1005, 0]
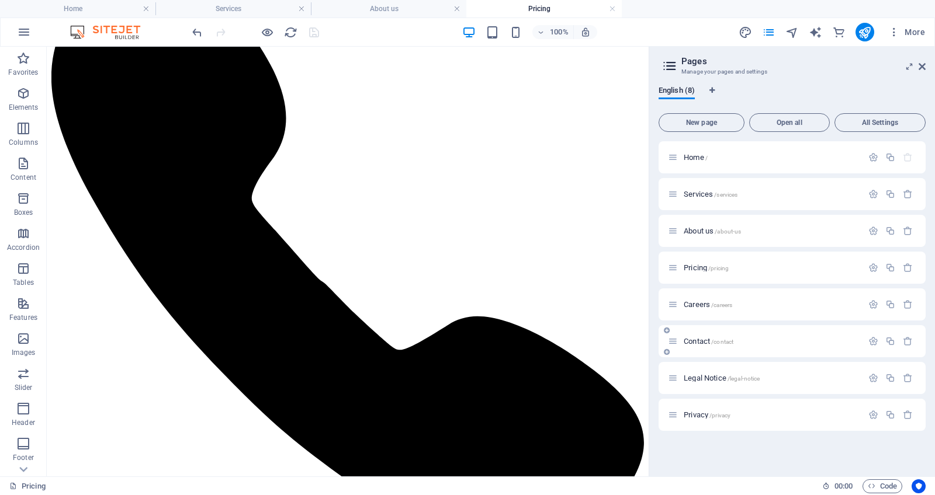
click at [695, 338] on span "Contact /contact" at bounding box center [709, 341] width 50 height 9
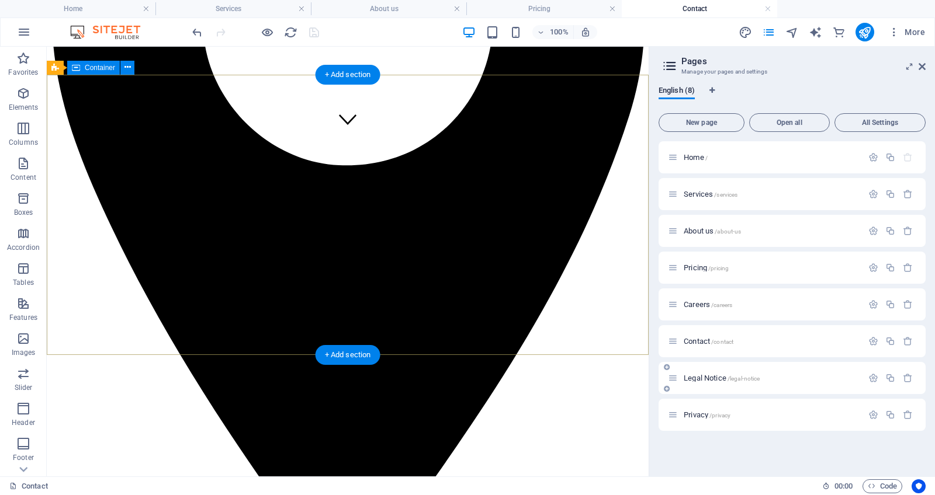
scroll to position [0, 0]
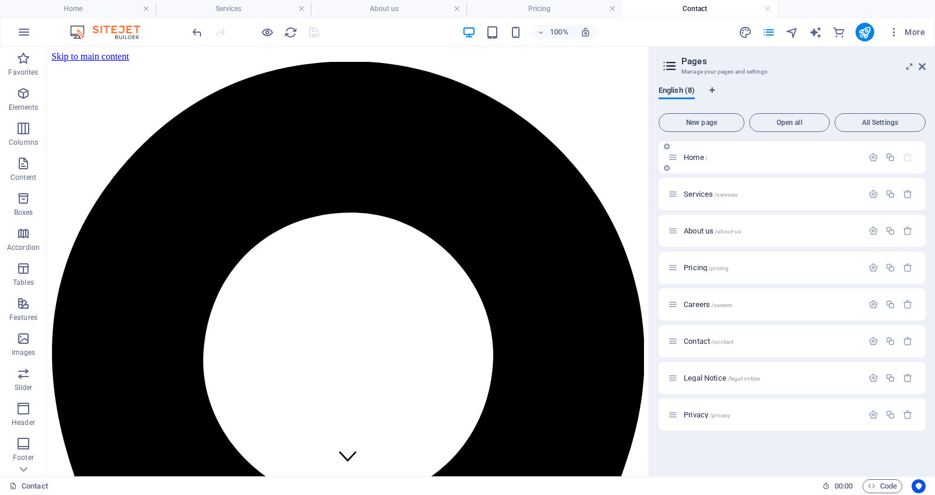
click at [695, 154] on span "Home /" at bounding box center [696, 157] width 24 height 9
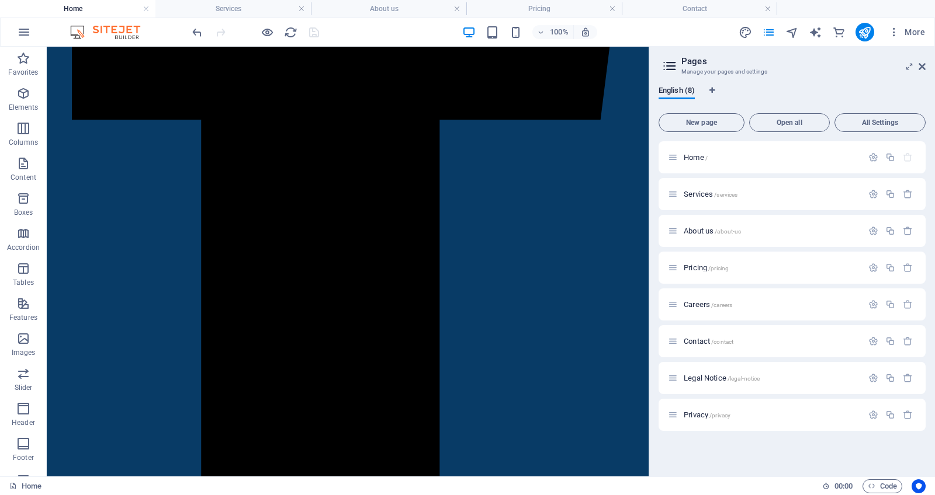
scroll to position [471, 0]
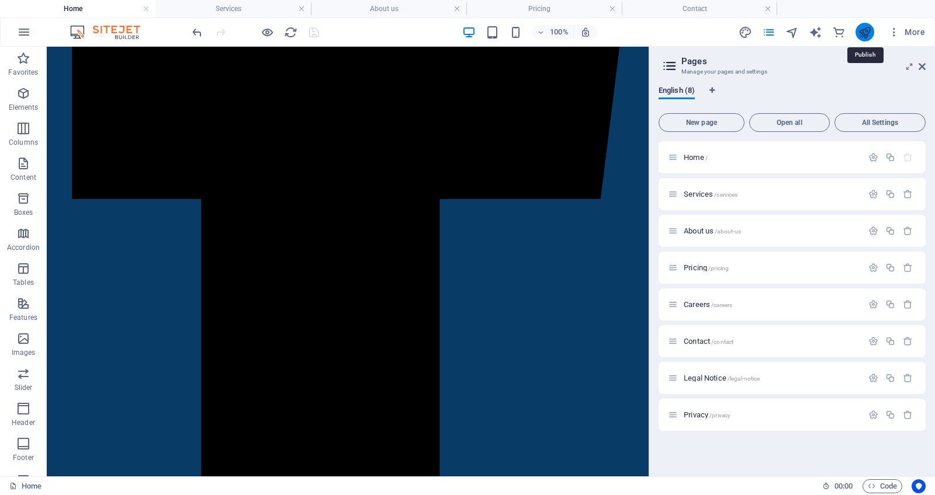
click at [859, 32] on icon "publish" at bounding box center [864, 32] width 13 height 13
